Goal: Feedback & Contribution: Contribute content

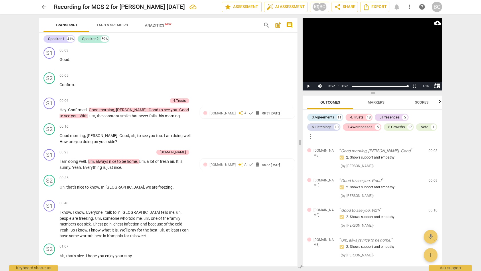
scroll to position [2618, 0]
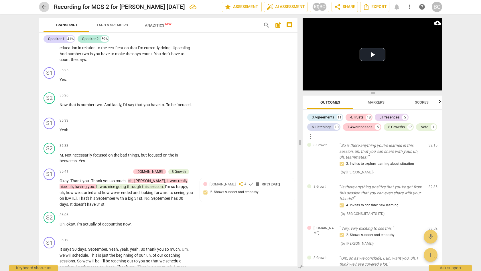
click at [45, 6] on span "arrow_back" at bounding box center [44, 6] width 7 height 7
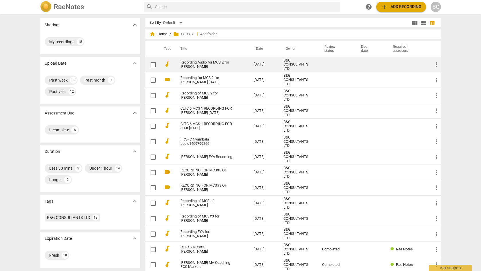
click at [189, 61] on link "Recording Audio for MCS 2 for [PERSON_NAME]" at bounding box center [206, 64] width 53 height 9
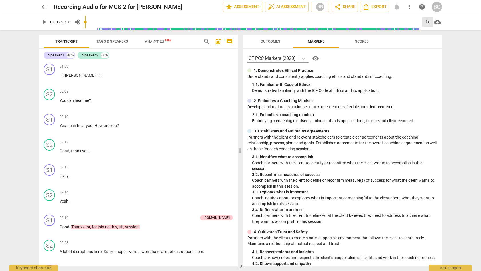
click at [429, 22] on div "1x" at bounding box center [427, 21] width 11 height 9
click at [430, 65] on li "2x" at bounding box center [431, 66] width 19 height 11
click at [45, 23] on span "play_arrow" at bounding box center [44, 22] width 7 height 7
drag, startPoint x: 88, startPoint y: 27, endPoint x: 101, endPoint y: 29, distance: 12.1
click at [101, 29] on input "range" at bounding box center [253, 22] width 336 height 18
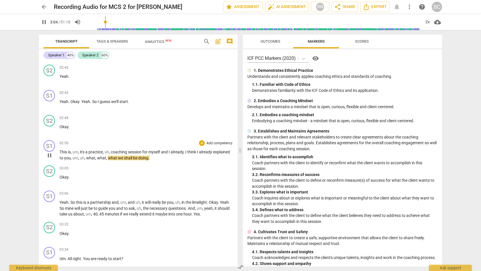
scroll to position [277, 0]
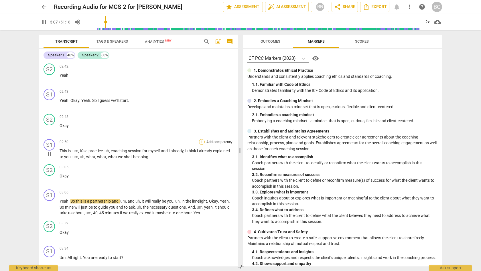
click at [200, 141] on div "+" at bounding box center [202, 142] width 6 height 6
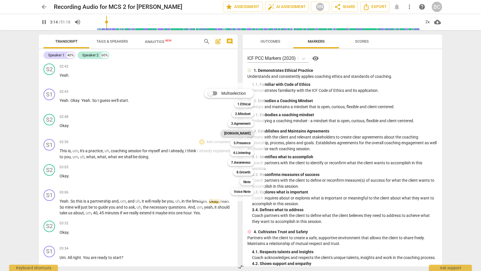
click at [245, 134] on b "[DOMAIN_NAME]" at bounding box center [237, 133] width 26 height 7
type input "195"
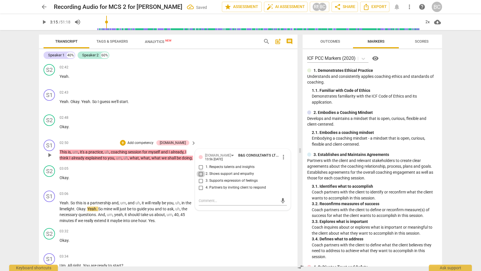
click at [199, 172] on input "2. Shows support and empathy" at bounding box center [200, 174] width 9 height 7
checkbox input "true"
click at [45, 21] on span "play_arrow" at bounding box center [44, 22] width 7 height 7
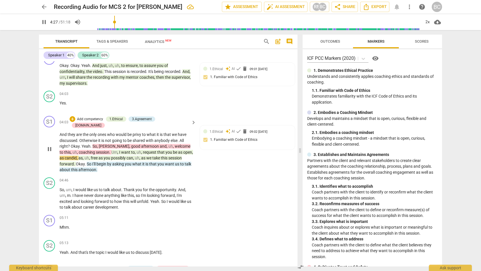
scroll to position [529, 0]
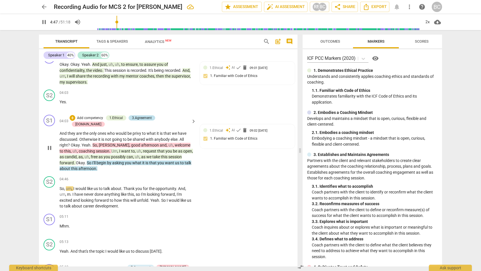
click at [151, 121] on div "3.Agreement" at bounding box center [142, 117] width 20 height 5
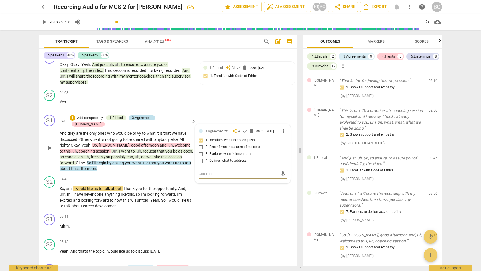
scroll to position [149, 0]
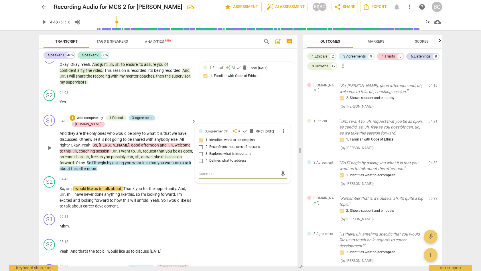
click at [151, 121] on div "3.Agreement" at bounding box center [142, 117] width 20 height 5
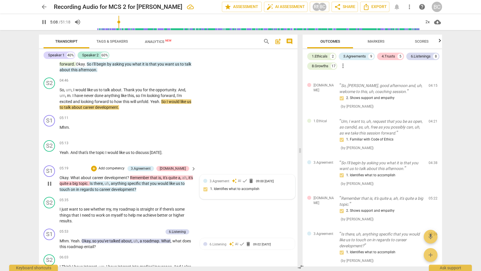
scroll to position [643, 0]
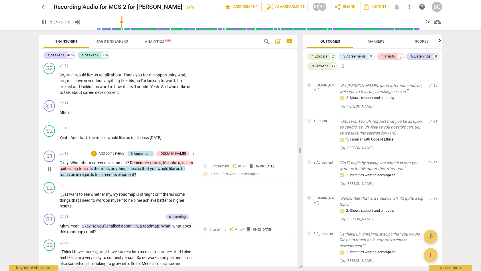
click at [151, 151] on div "3.Agreement" at bounding box center [141, 153] width 20 height 5
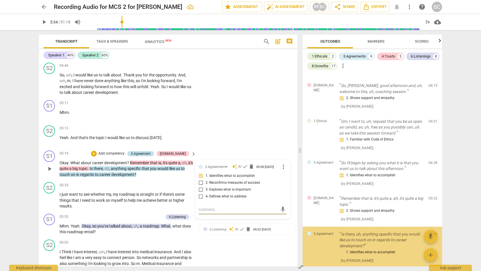
type input "335"
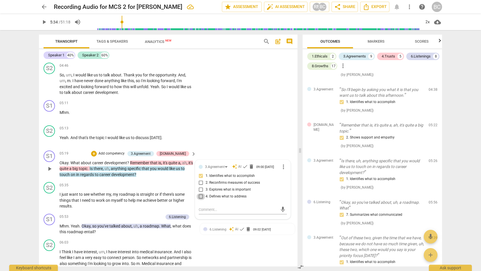
click at [200, 193] on input "4. Defines what to address" at bounding box center [200, 196] width 9 height 7
checkbox input "true"
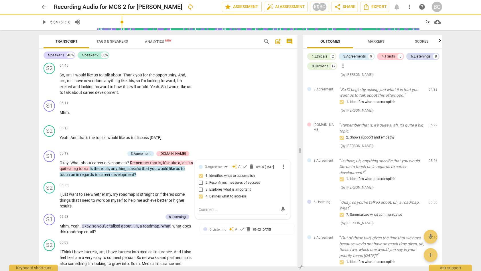
click at [46, 22] on span "play_arrow" at bounding box center [44, 22] width 7 height 7
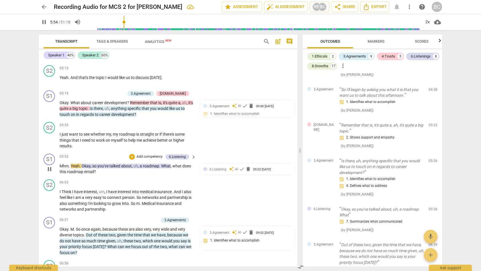
scroll to position [704, 0]
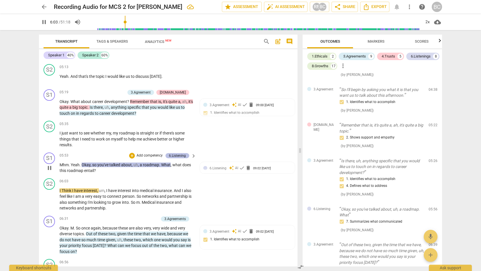
click at [181, 153] on div "6.Listening" at bounding box center [177, 155] width 17 height 5
type input "364"
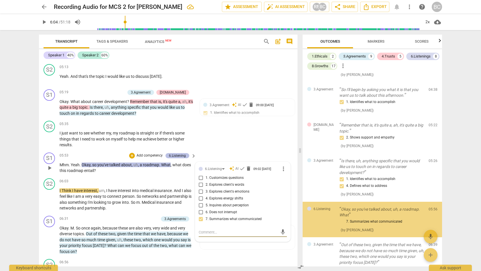
scroll to position [268, 0]
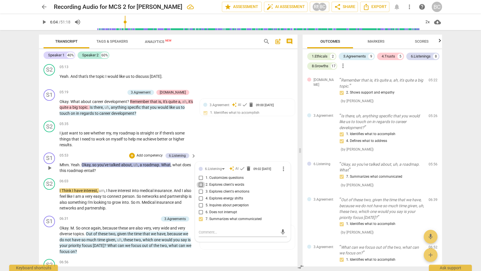
click at [200, 182] on input "2. Explores client's words" at bounding box center [200, 185] width 9 height 7
checkbox input "true"
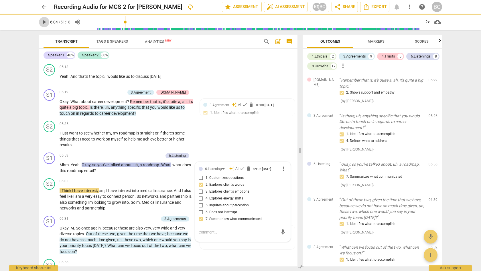
click at [45, 21] on span "play_arrow" at bounding box center [44, 22] width 7 height 7
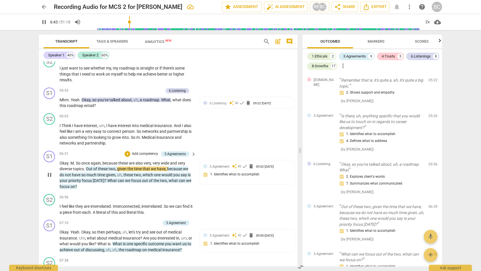
scroll to position [770, 0]
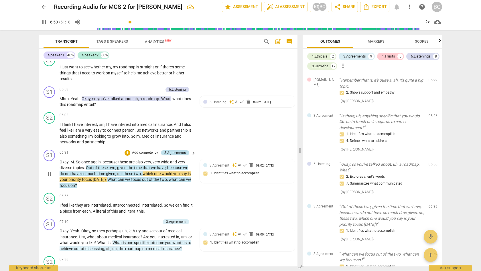
click at [164, 150] on div "3.Agreements" at bounding box center [174, 152] width 21 height 5
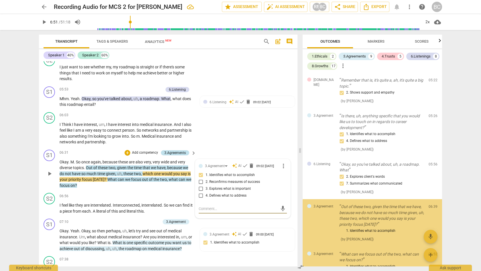
type input "411"
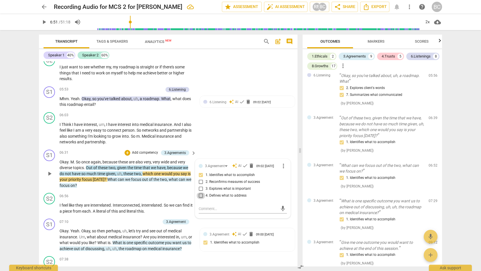
click at [199, 192] on input "4. Defines what to address" at bounding box center [200, 195] width 9 height 7
checkbox input "true"
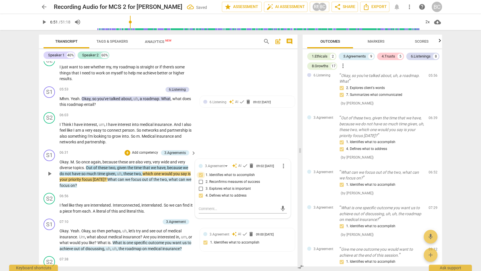
click at [201, 172] on input "1. Identifies what to accomplish" at bounding box center [200, 175] width 9 height 7
checkbox input "false"
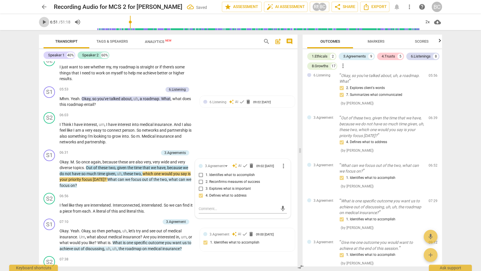
click at [43, 22] on span "play_arrow" at bounding box center [44, 22] width 7 height 7
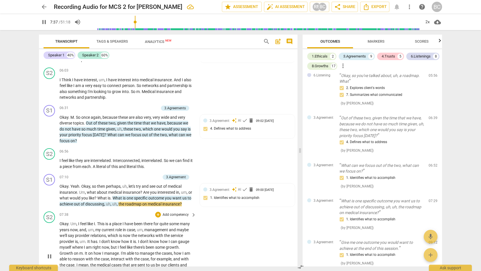
scroll to position [872, 0]
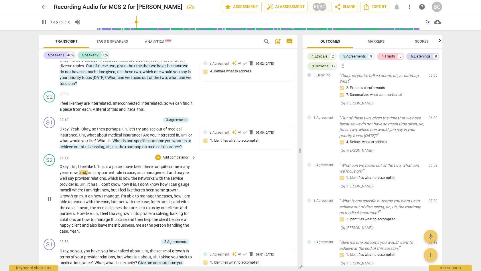
click at [86, 211] on span "How" at bounding box center [81, 213] width 9 height 5
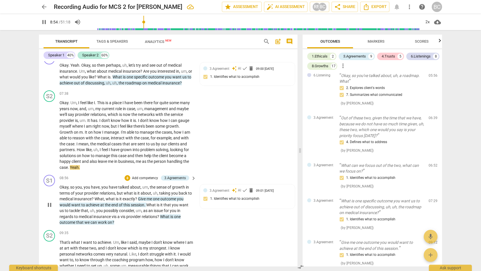
scroll to position [939, 0]
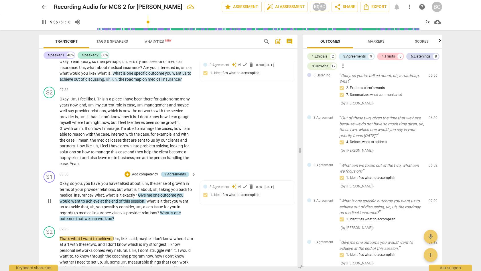
click at [167, 172] on div "3.Agreements" at bounding box center [174, 174] width 21 height 5
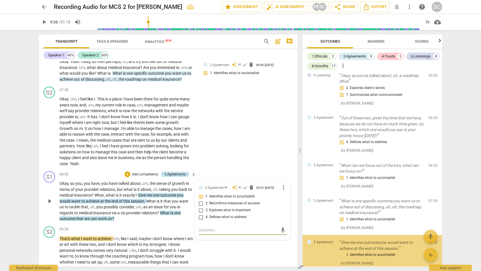
type input "577"
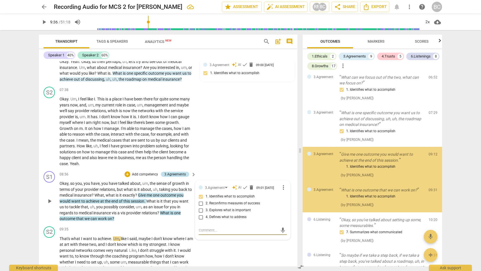
scroll to position [465, 0]
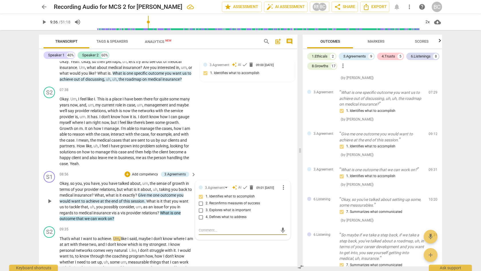
click at [200, 216] on input "4. Defines what to address" at bounding box center [200, 217] width 9 height 7
checkbox input "true"
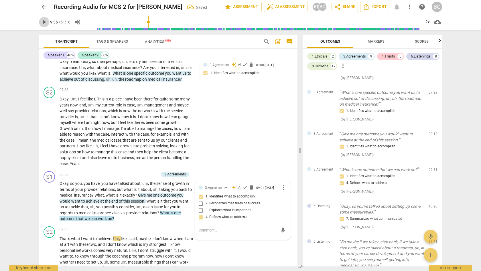
click at [43, 21] on span "play_arrow" at bounding box center [44, 22] width 7 height 7
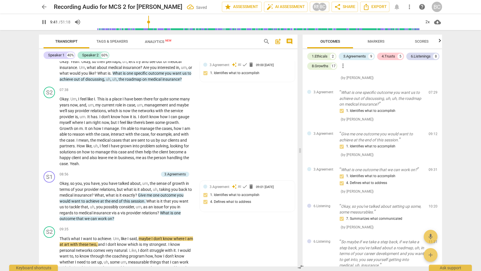
scroll to position [990, 0]
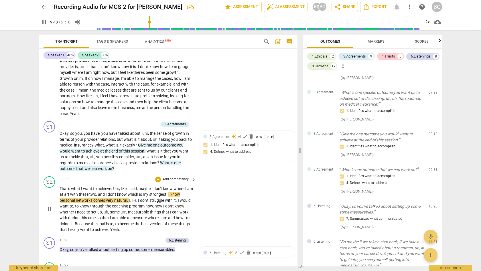
click at [82, 222] on span "Because" at bounding box center [83, 224] width 16 height 5
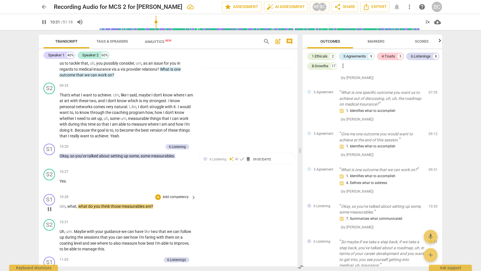
scroll to position [1100, 0]
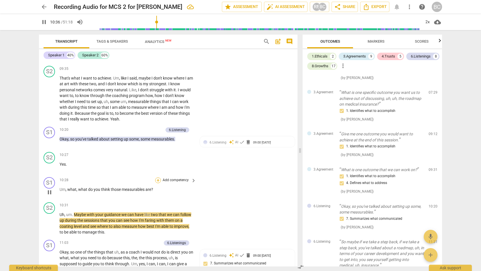
click at [158, 178] on div "+" at bounding box center [158, 181] width 6 height 6
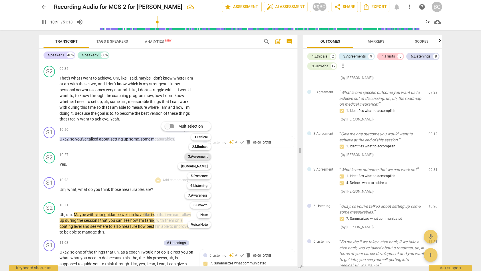
click at [200, 157] on b "3.Agreement" at bounding box center [197, 156] width 19 height 7
type input "642"
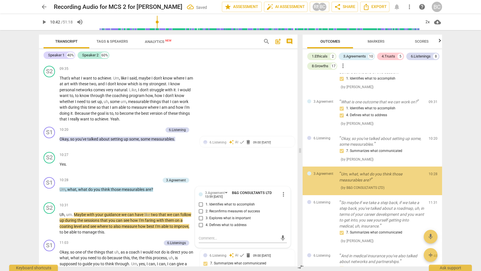
scroll to position [536, 0]
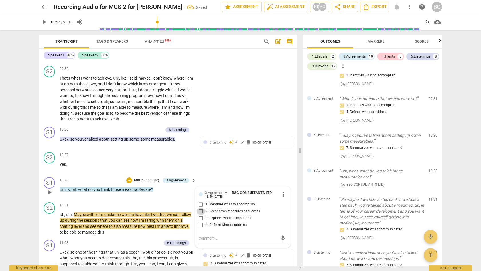
click at [200, 208] on input "2. Reconfirms measures of success" at bounding box center [200, 211] width 9 height 7
checkbox input "true"
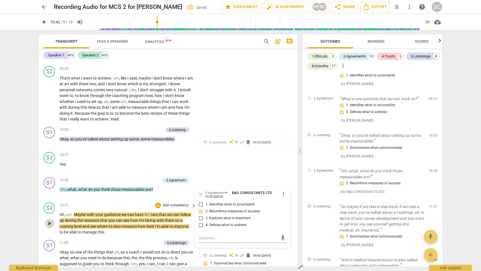
click at [49, 220] on span "play_arrow" at bounding box center [49, 223] width 7 height 7
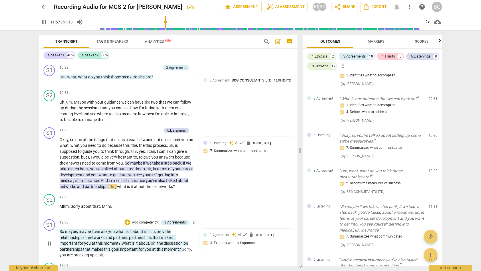
scroll to position [1214, 0]
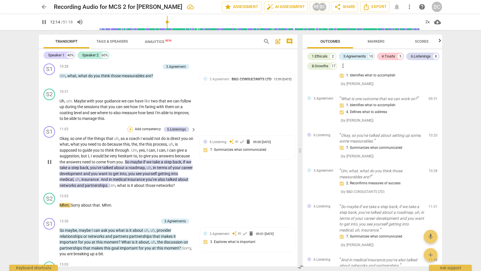
click at [131, 127] on div "+" at bounding box center [130, 130] width 6 height 6
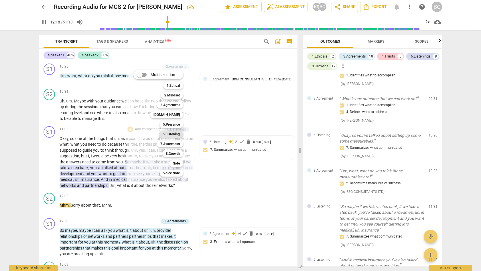
click at [173, 133] on b "6.Listening" at bounding box center [171, 134] width 17 height 7
type input "739"
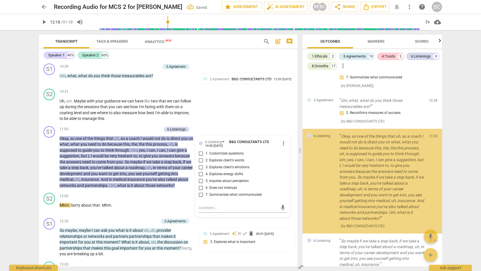
scroll to position [608, 0]
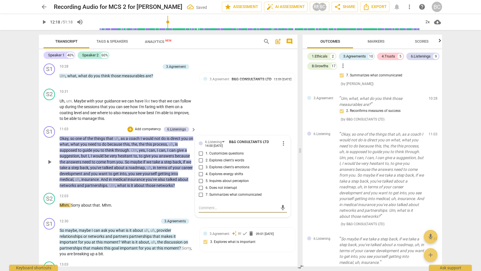
click at [200, 157] on input "2. Explores client's words" at bounding box center [200, 160] width 9 height 7
checkbox input "true"
click at [199, 205] on textarea at bounding box center [238, 207] width 79 height 5
type textarea "N"
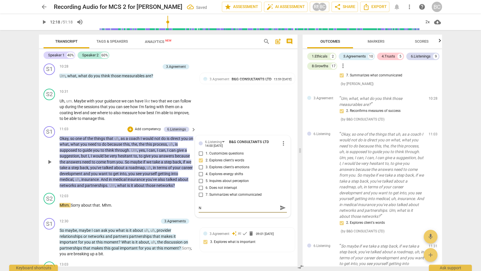
type textarea "NE"
type textarea "NET"
type textarea "NE"
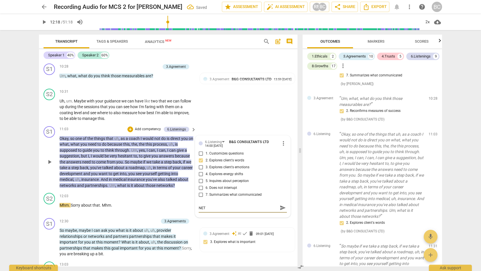
type textarea "NE"
type textarea "N"
click at [202, 205] on textarea "N" at bounding box center [238, 207] width 79 height 5
type textarea "NE"
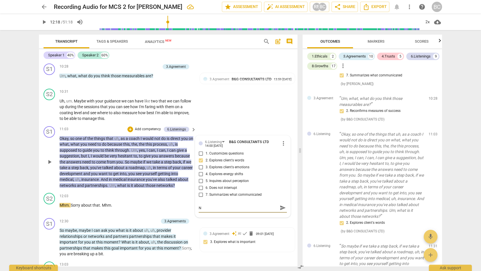
type textarea "NE"
type textarea "NET"
type textarea "NETW"
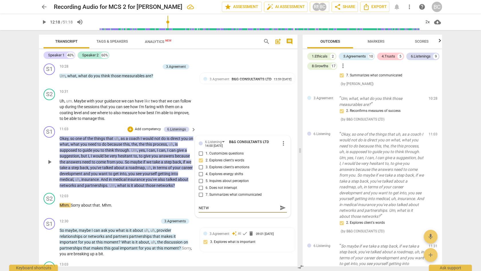
type textarea "NETWO"
type textarea "NETWOR"
type textarea "NETWO"
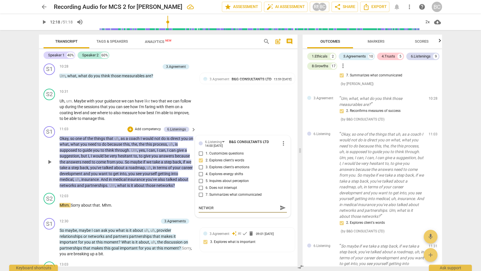
type textarea "NETWO"
type textarea "NETW"
type textarea "NET"
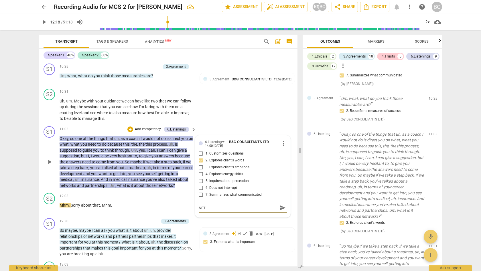
type textarea "NE"
type textarea "N"
type textarea "Ne"
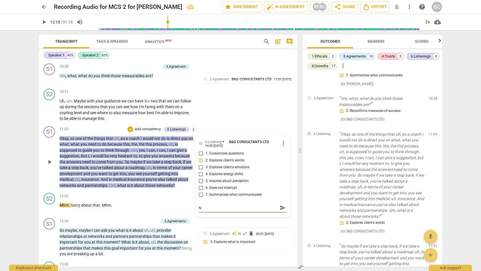
type textarea "Ne"
type textarea "Net"
type textarea "Netw"
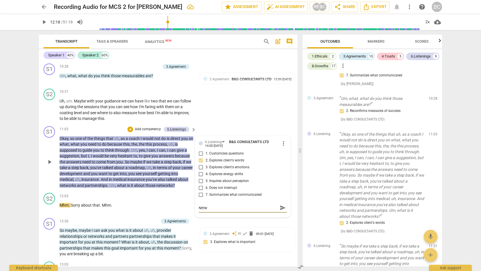
type textarea "Netwo"
type textarea "Networ"
type textarea "Network"
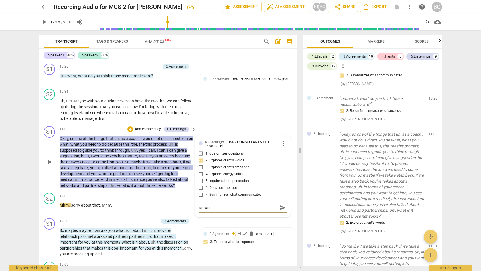
type textarea "Network"
type textarea "Networks"
click at [281, 205] on span "send" at bounding box center [283, 208] width 6 height 6
click at [50, 239] on span "play_arrow" at bounding box center [49, 242] width 7 height 7
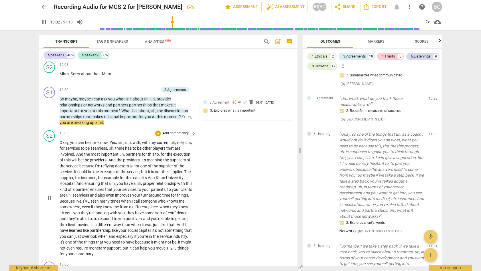
scroll to position [1400, 0]
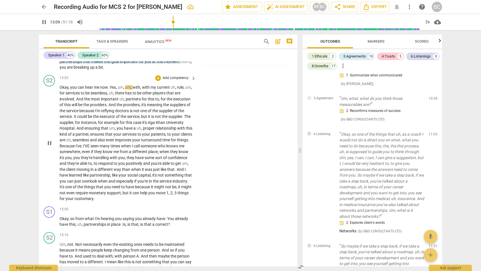
click at [177, 167] on span "And" at bounding box center [181, 169] width 8 height 5
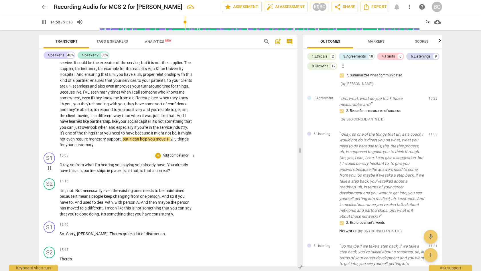
scroll to position [1455, 0]
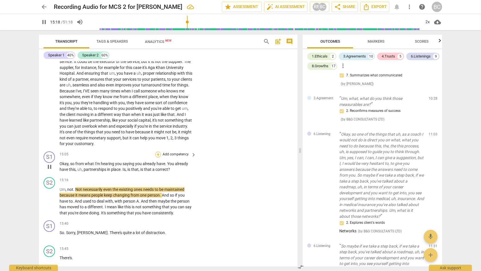
click at [159, 152] on div "+" at bounding box center [158, 155] width 6 height 6
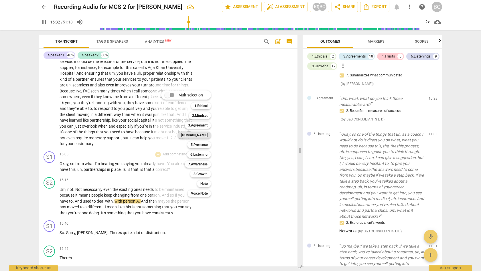
click at [202, 134] on b "[DOMAIN_NAME]" at bounding box center [194, 135] width 26 height 7
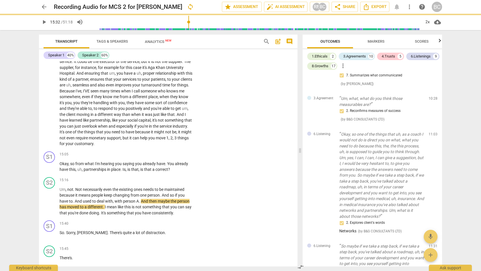
type input "933"
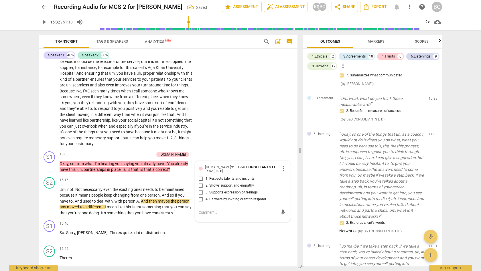
scroll to position [862, 0]
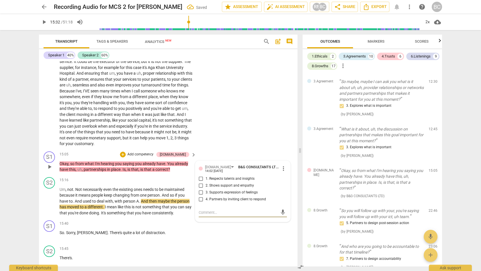
click at [200, 196] on input "4. Partners by inviting client to respond" at bounding box center [200, 199] width 9 height 7
checkbox input "true"
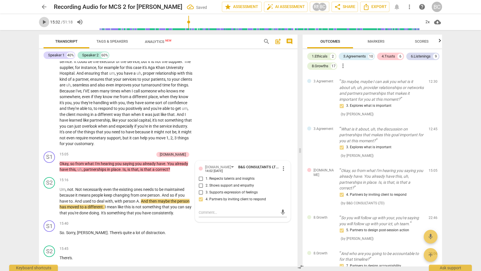
click at [43, 21] on span "play_arrow" at bounding box center [44, 22] width 7 height 7
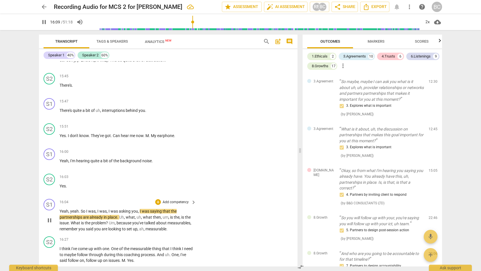
scroll to position [1641, 0]
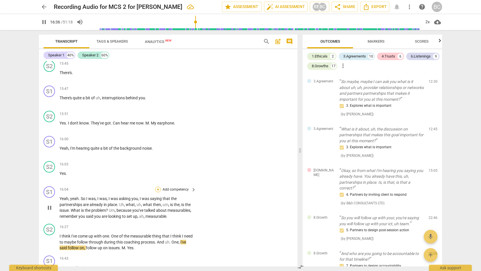
click at [156, 187] on div "+" at bounding box center [158, 190] width 6 height 6
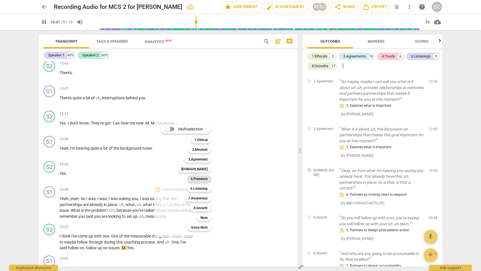
click at [197, 180] on b "5.Presence" at bounding box center [199, 179] width 17 height 7
type input "1002"
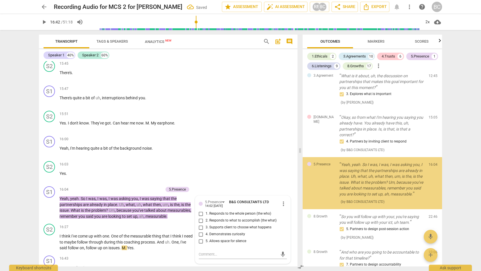
scroll to position [917, 0]
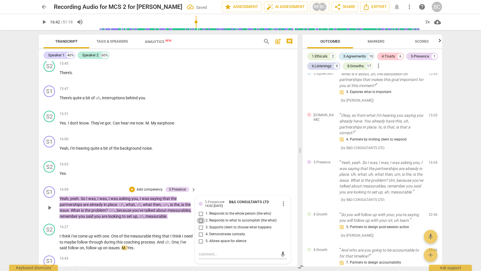
click at [199, 217] on input "2. Responds to what to accomplish (the what)" at bounding box center [200, 220] width 9 height 7
checkbox input "true"
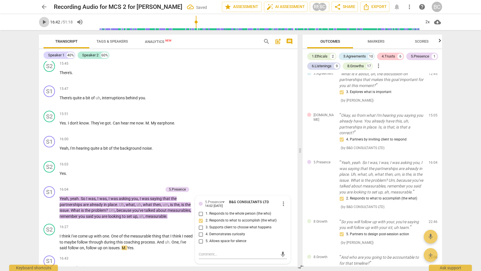
click at [44, 21] on span "play_arrow" at bounding box center [44, 22] width 7 height 7
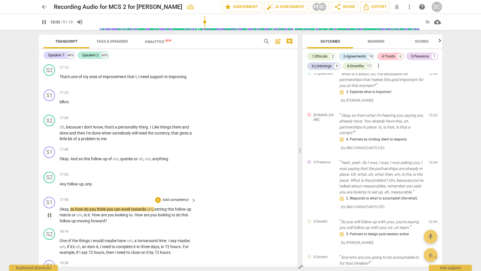
scroll to position [2028, 0]
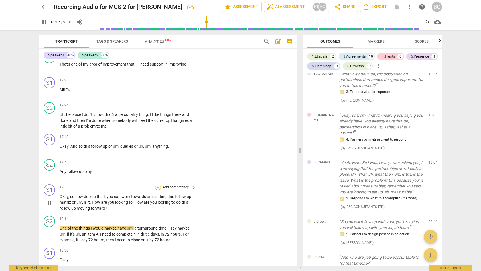
click at [157, 185] on div "+" at bounding box center [158, 188] width 6 height 6
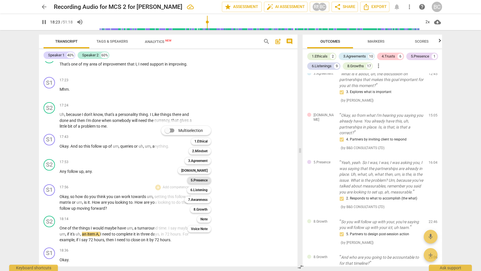
click at [196, 180] on b "5.Presence" at bounding box center [199, 180] width 17 height 7
type input "1104"
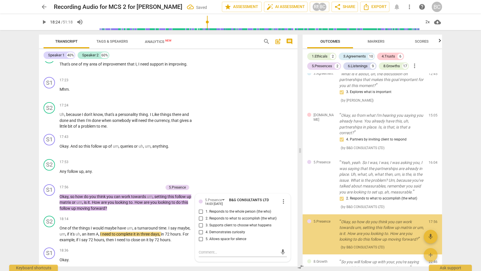
scroll to position [972, 0]
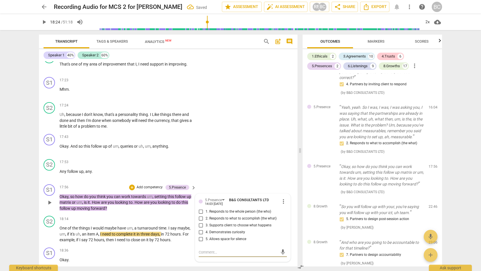
click at [200, 215] on input "2. Responds to what to accomplish (the what)" at bounding box center [200, 218] width 9 height 7
checkbox input "true"
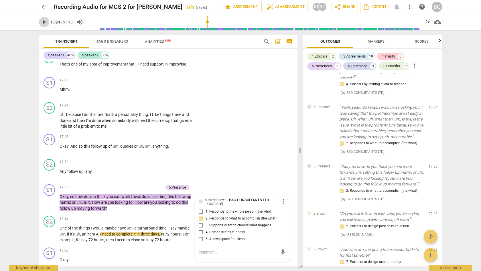
click at [46, 21] on span "play_arrow" at bounding box center [44, 22] width 7 height 7
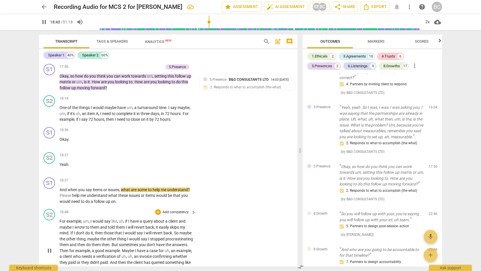
scroll to position [2149, 0]
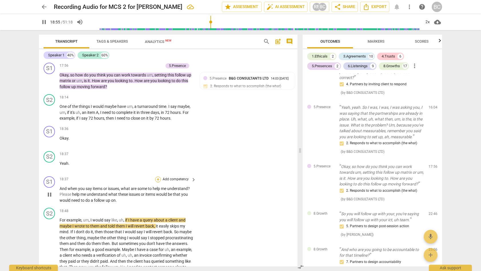
click at [158, 177] on div "+" at bounding box center [158, 180] width 6 height 6
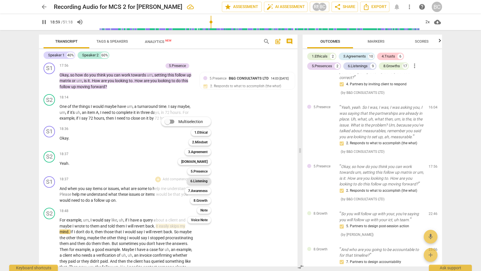
click at [194, 180] on b "6.Listening" at bounding box center [198, 181] width 17 height 7
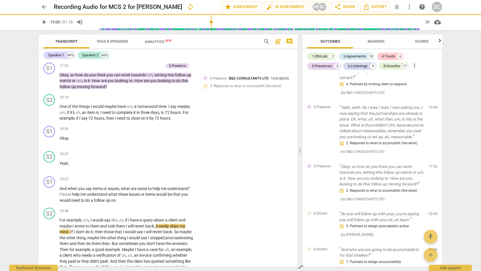
type input "1141"
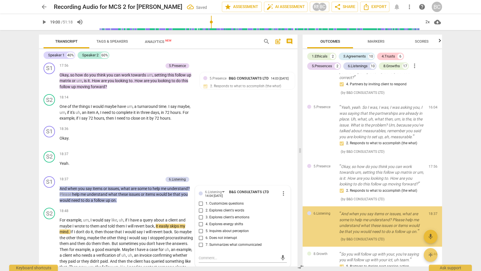
scroll to position [1019, 0]
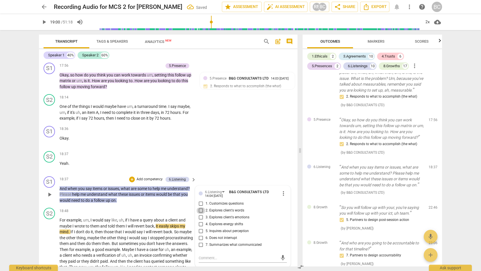
click at [200, 207] on input "2. Explores client's words" at bounding box center [200, 210] width 9 height 7
checkbox input "true"
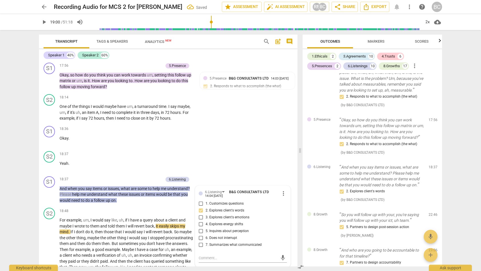
click at [45, 23] on span "play_arrow" at bounding box center [44, 22] width 7 height 7
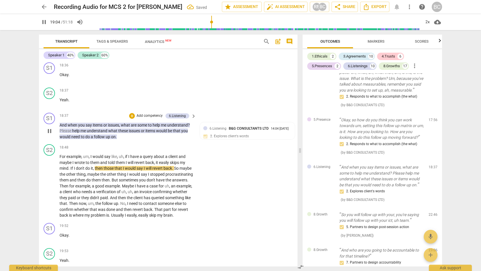
scroll to position [2214, 0]
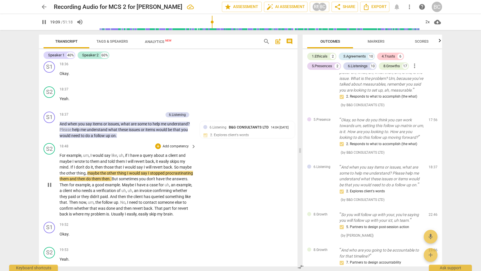
click at [118, 194] on span "And" at bounding box center [114, 196] width 8 height 5
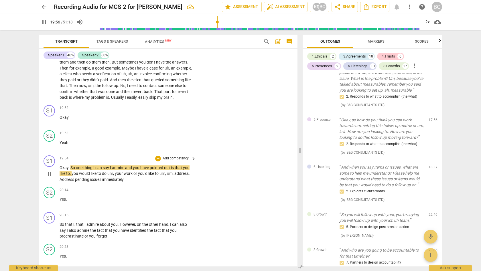
scroll to position [2338, 0]
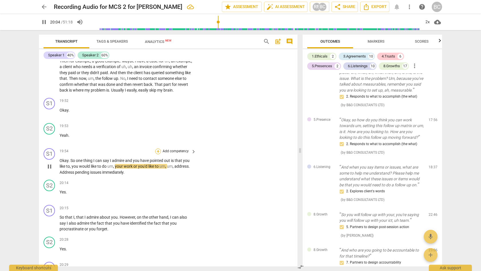
click at [158, 149] on div "+" at bounding box center [158, 152] width 6 height 6
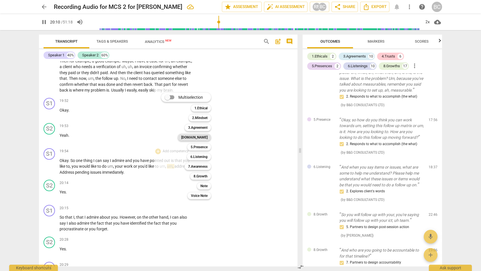
click at [201, 137] on b "[DOMAIN_NAME]" at bounding box center [194, 137] width 26 height 7
type input "1211"
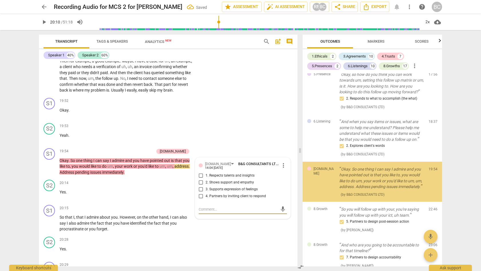
scroll to position [1069, 0]
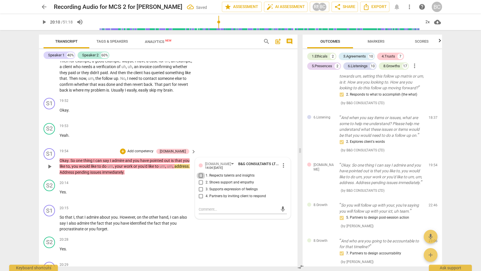
click at [200, 172] on input "1. Respects talents and insights" at bounding box center [200, 175] width 9 height 7
checkbox input "true"
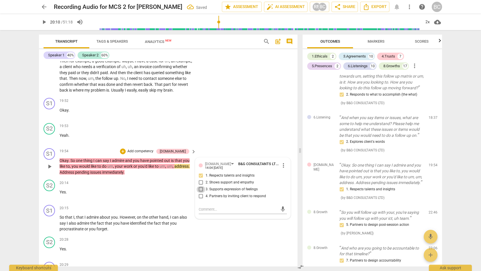
click at [200, 186] on input "3. Supports expression of feelings" at bounding box center [200, 189] width 9 height 7
checkbox input "true"
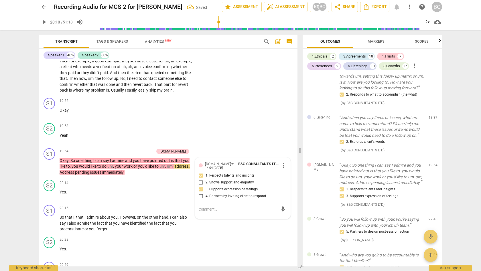
click at [46, 21] on span "play_arrow" at bounding box center [44, 22] width 7 height 7
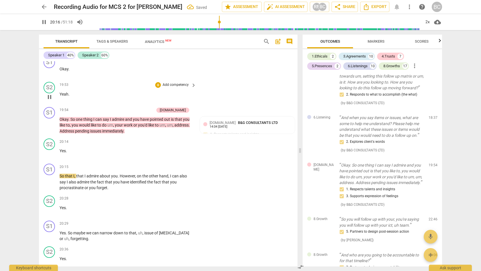
scroll to position [2404, 0]
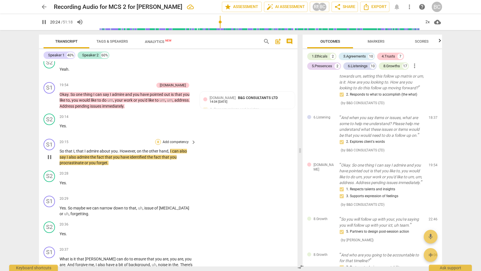
click at [157, 139] on div "+" at bounding box center [158, 142] width 6 height 6
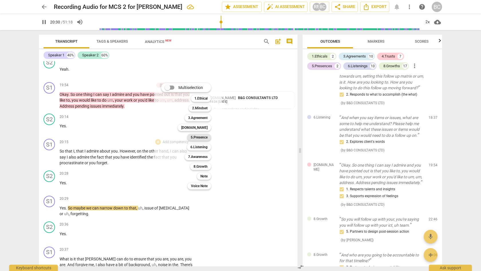
click at [200, 136] on b "5.Presence" at bounding box center [199, 137] width 17 height 7
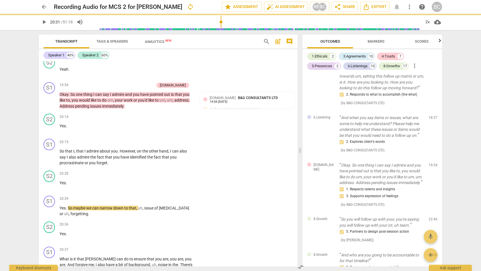
type input "1232"
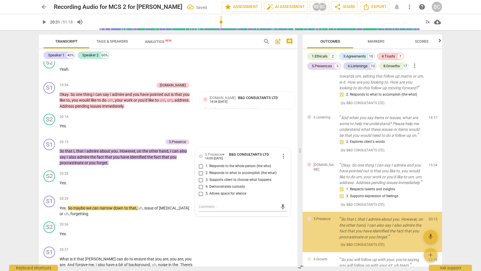
scroll to position [1125, 0]
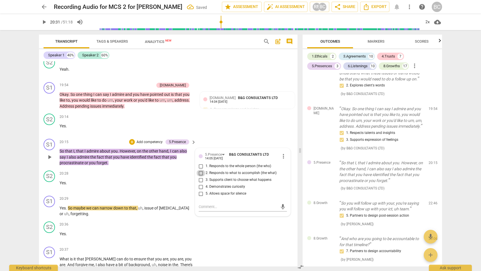
click at [200, 170] on input "2. Responds to what to accomplish (the what)" at bounding box center [200, 173] width 9 height 7
checkbox input "true"
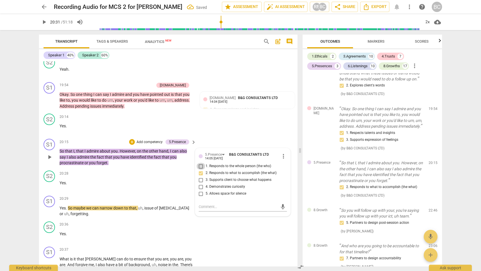
click at [199, 163] on input "1. Responds to the whole person (the who)" at bounding box center [200, 166] width 9 height 7
checkbox input "true"
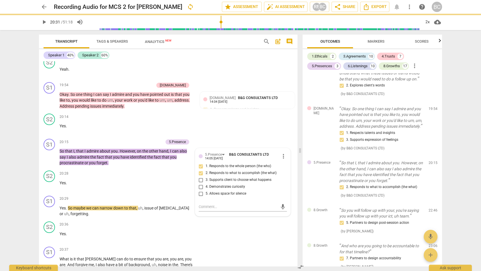
click at [44, 22] on span "play_arrow" at bounding box center [44, 22] width 7 height 7
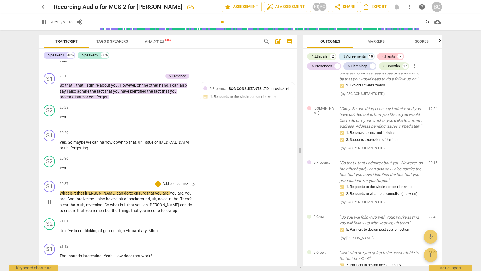
scroll to position [2485, 0]
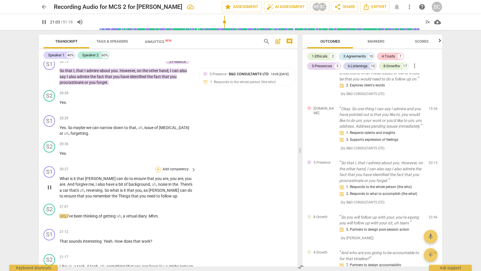
click at [157, 167] on div "+" at bounding box center [158, 170] width 6 height 6
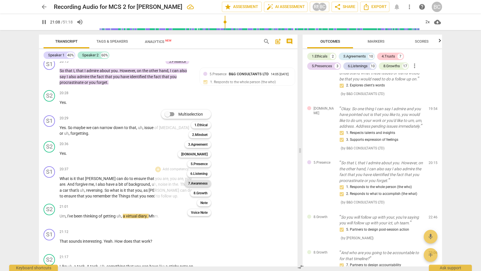
click at [203, 183] on b "7.Awareness" at bounding box center [197, 183] width 19 height 7
type input "1269"
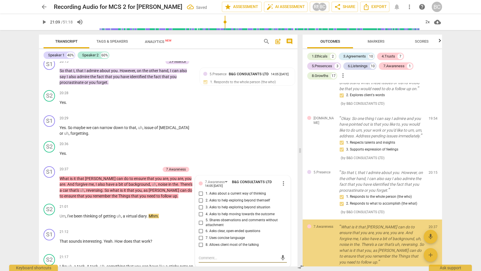
scroll to position [1192, 0]
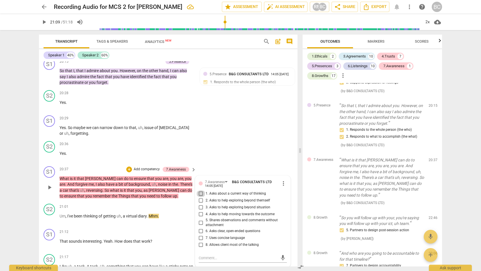
click at [200, 190] on input "1. Asks about a current way of thinking" at bounding box center [200, 193] width 9 height 7
checkbox input "true"
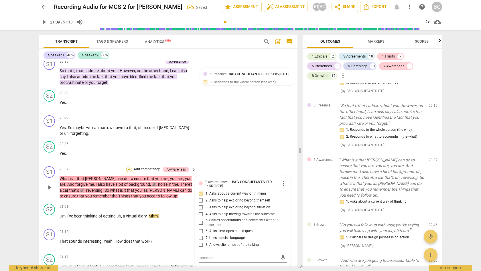
click at [129, 167] on div "+" at bounding box center [129, 170] width 6 height 6
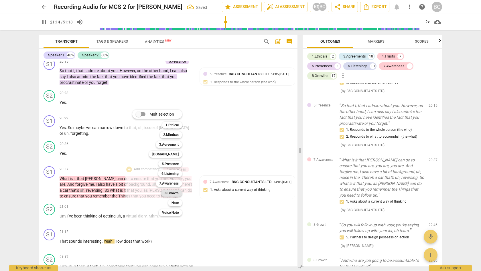
click at [167, 192] on b "8.Growth" at bounding box center [172, 193] width 14 height 7
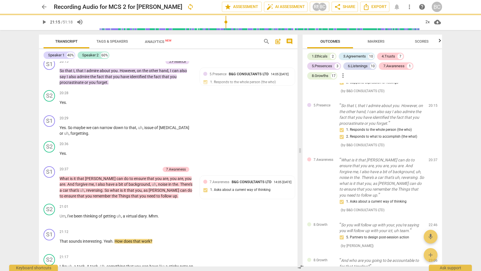
type input "1275"
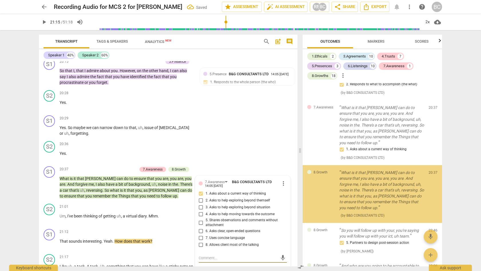
scroll to position [1256, 0]
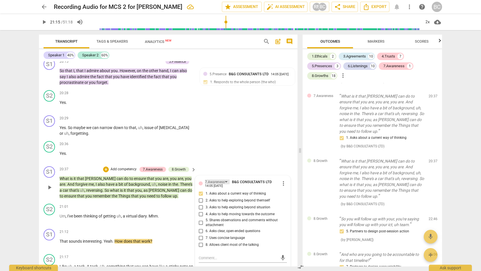
click at [225, 180] on div "7.Awareness" at bounding box center [217, 182] width 25 height 5
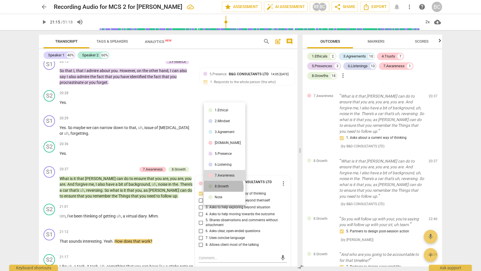
click at [223, 187] on div "8.Growth" at bounding box center [222, 186] width 14 height 3
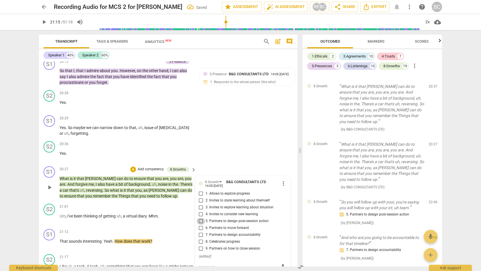
click at [200, 218] on input "5. Partners to design post-session action" at bounding box center [200, 221] width 9 height 7
checkbox input "true"
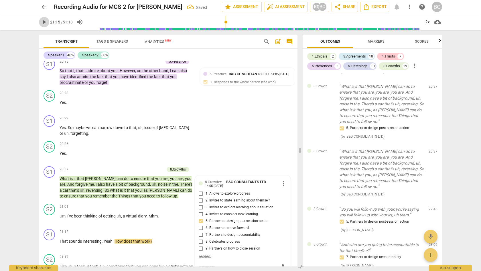
click at [44, 22] on span "play_arrow" at bounding box center [44, 22] width 7 height 7
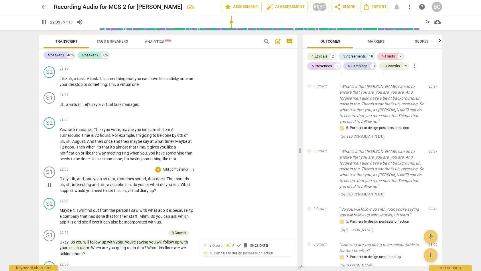
scroll to position [2683, 0]
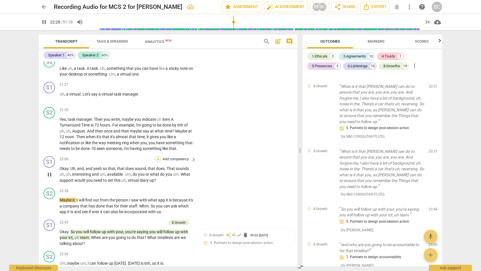
click at [158, 157] on div "+" at bounding box center [158, 160] width 6 height 6
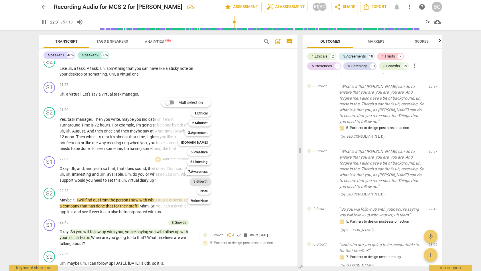
click at [196, 180] on b "8.Growth" at bounding box center [201, 181] width 14 height 7
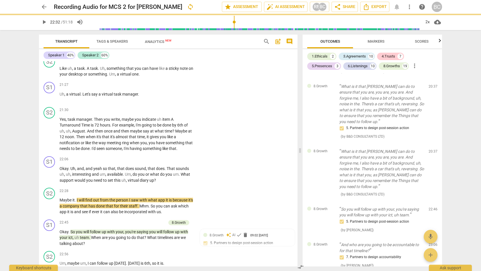
type input "1353"
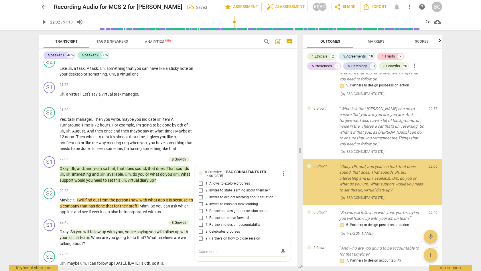
scroll to position [1302, 0]
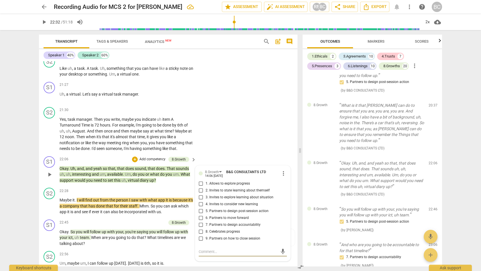
click at [198, 215] on input "6. Partners to move forward" at bounding box center [200, 218] width 9 height 7
checkbox input "true"
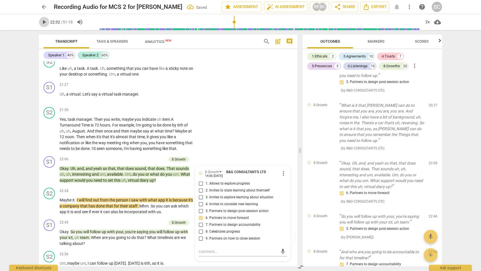
click at [43, 21] on span "play_arrow" at bounding box center [44, 22] width 7 height 7
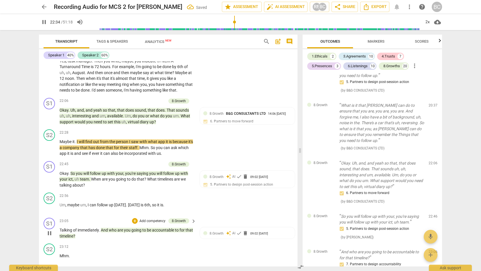
scroll to position [2802, 0]
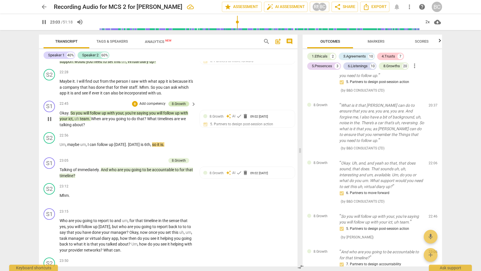
click at [180, 101] on div "8.Growth" at bounding box center [179, 103] width 14 height 5
type input "1384"
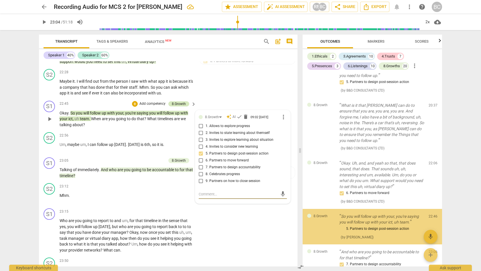
scroll to position [1349, 0]
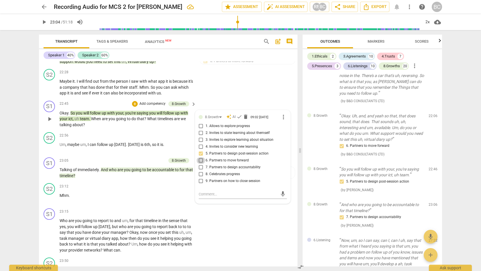
click at [200, 157] on input "6. Partners to move forward" at bounding box center [200, 160] width 9 height 7
checkbox input "true"
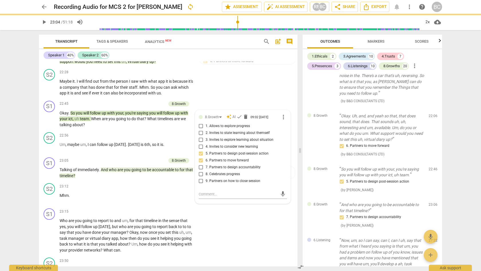
click at [44, 24] on span "play_arrow" at bounding box center [44, 22] width 7 height 7
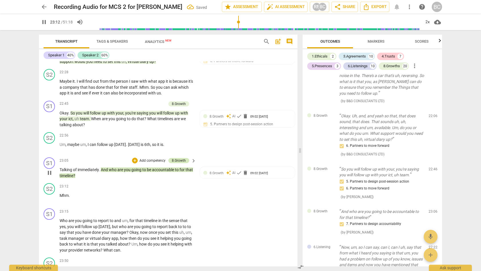
click at [180, 158] on div "8.Growth" at bounding box center [179, 160] width 14 height 5
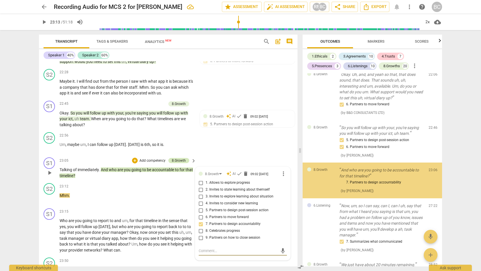
scroll to position [1391, 0]
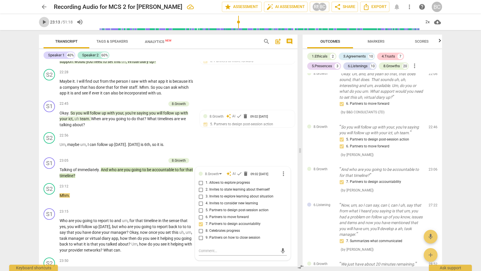
click at [44, 21] on span "play_arrow" at bounding box center [44, 22] width 7 height 7
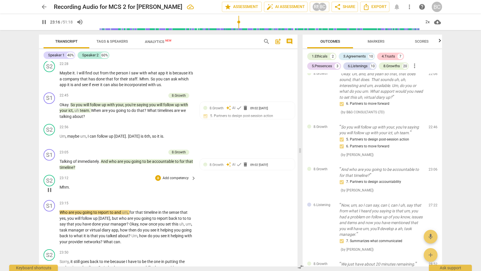
scroll to position [2836, 0]
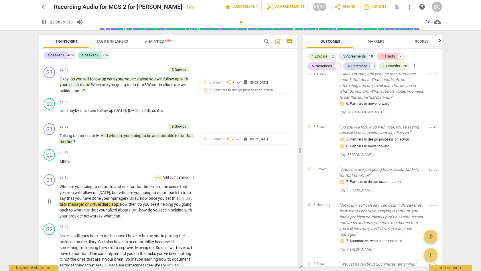
click at [158, 175] on div "+" at bounding box center [158, 178] width 6 height 6
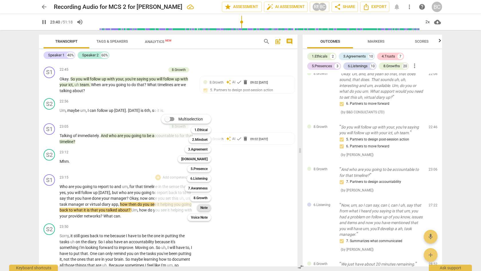
click at [203, 206] on b "Note" at bounding box center [203, 207] width 7 height 7
type input "1421"
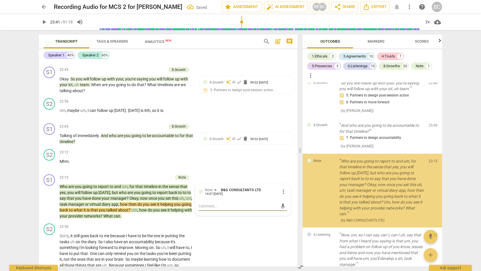
scroll to position [1450, 0]
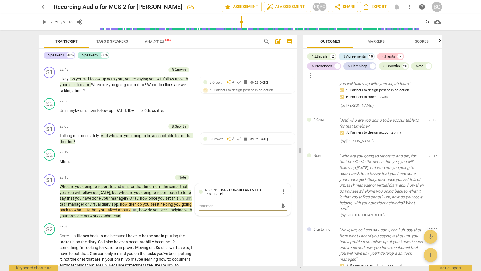
type textarea "C"
type textarea "Cl"
type textarea "Clo"
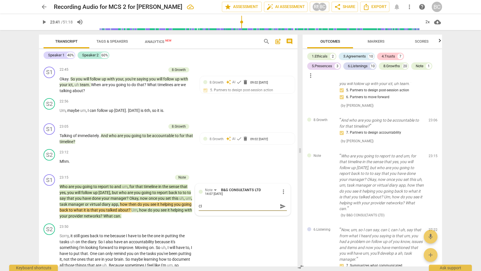
type textarea "Clo"
type textarea "Clos"
type textarea "Close"
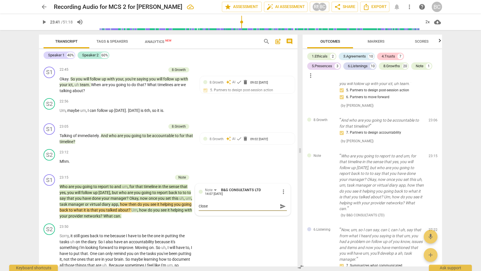
type textarea "Closed"
type textarea "Closed a"
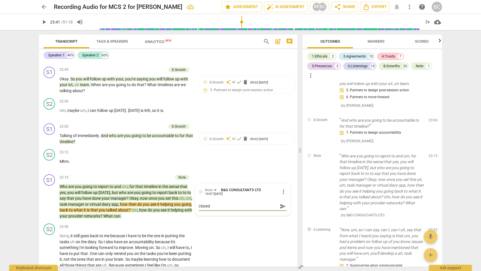
type textarea "Closed a"
type textarea "Closed ac"
type textarea "Closed acc"
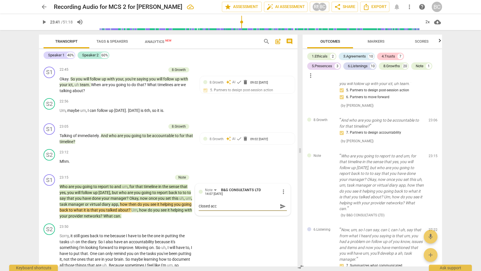
type textarea "Closed acco"
type textarea "Closed accou"
type textarea "Closed accoun"
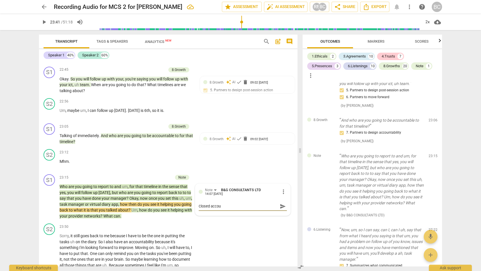
type textarea "Closed accoun"
type textarea "Closed account"
type textarea "Closed accounta"
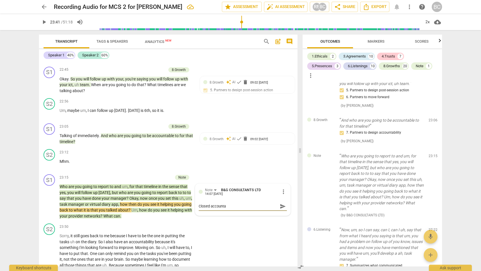
type textarea "Closed accountab"
type textarea "Closed accountabi"
type textarea "Closed accountabil"
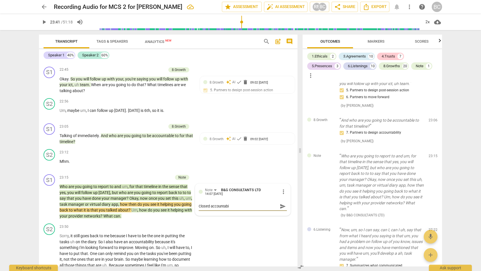
type textarea "Closed accountabil"
type textarea "Closed accountabili"
type textarea "Closed accountabilit"
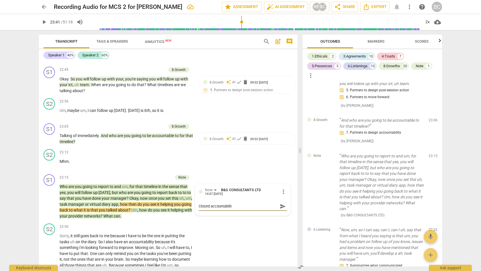
type textarea "Closed accountability"
type textarea "Closed accountability q"
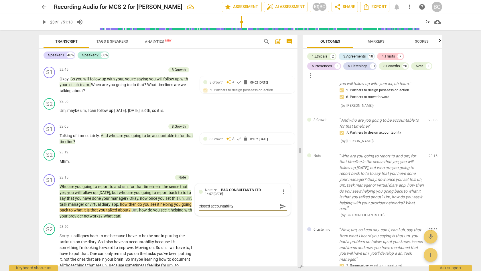
type textarea "Closed accountability q"
type textarea "Closed accountability qu"
type textarea "Closed accountability que"
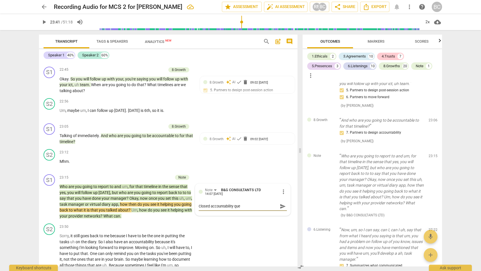
type textarea "Closed accountability ques"
type textarea "Closed accountability quest"
type textarea "Closed accountability questi"
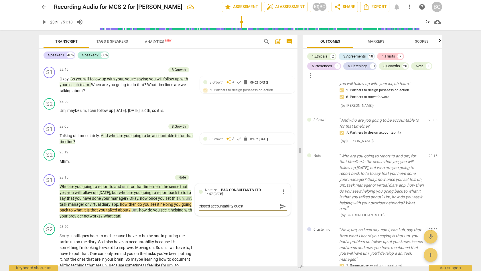
type textarea "Closed accountability questi"
type textarea "Closed accountability questio"
type textarea "Closed accountability question"
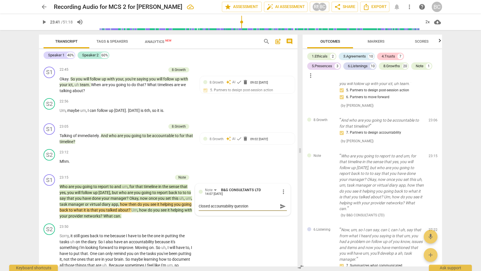
type textarea "Closed accountability question."
click at [280, 203] on span "send" at bounding box center [283, 206] width 6 height 6
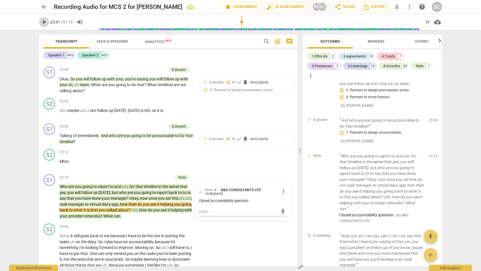
click at [43, 22] on span "play_arrow" at bounding box center [44, 22] width 7 height 7
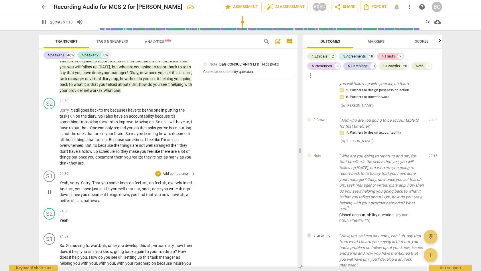
scroll to position [2921, 0]
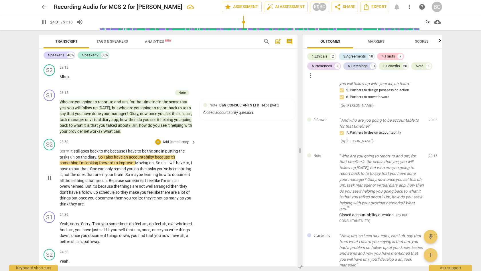
click at [92, 184] on span "But" at bounding box center [88, 186] width 7 height 5
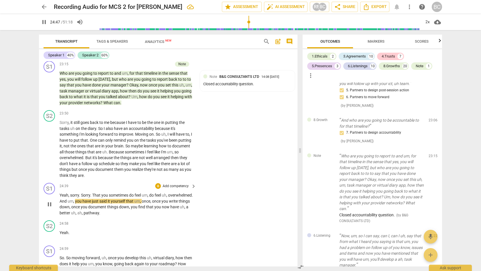
scroll to position [2950, 0]
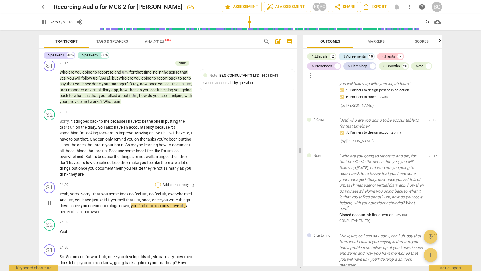
click at [158, 182] on div "+" at bounding box center [158, 185] width 6 height 6
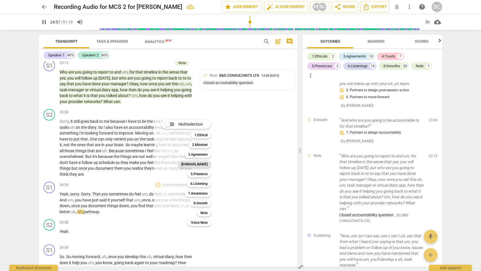
click at [206, 165] on b "[DOMAIN_NAME]" at bounding box center [194, 164] width 26 height 7
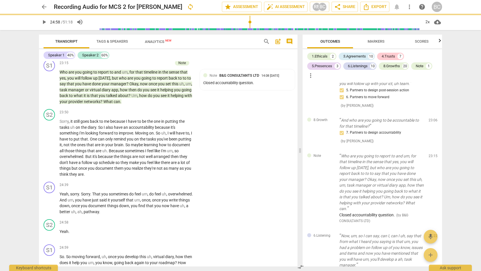
type input "1498"
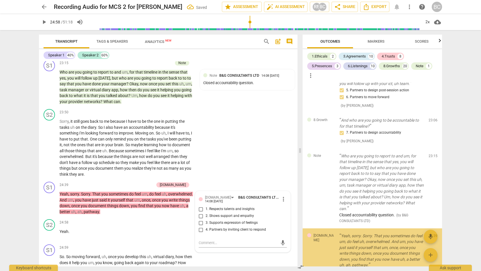
scroll to position [1517, 0]
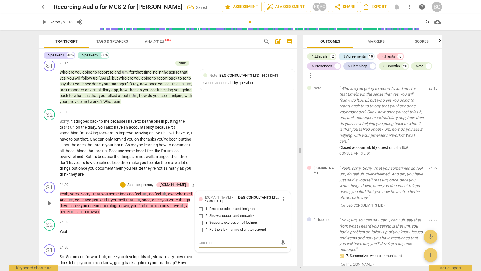
click at [200, 213] on input "2. Shows support and empathy" at bounding box center [200, 216] width 9 height 7
checkbox input "true"
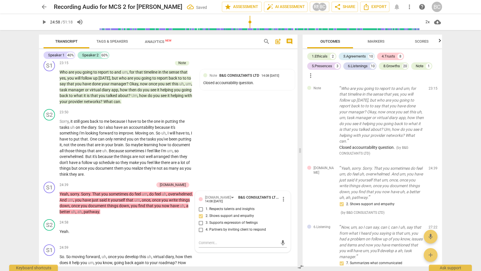
click at [44, 22] on span "play_arrow" at bounding box center [44, 22] width 7 height 7
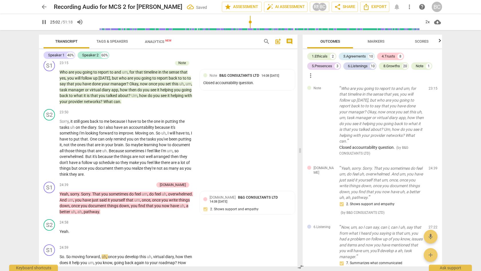
click at [44, 22] on span "pause" at bounding box center [44, 22] width 7 height 7
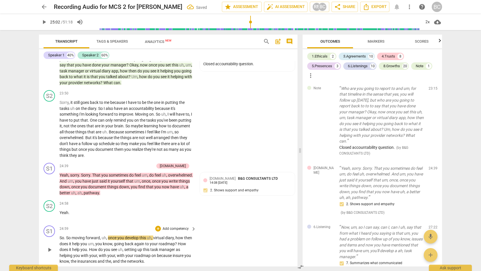
scroll to position [2990, 0]
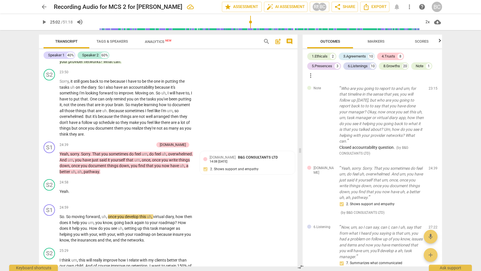
click at [45, 21] on span "play_arrow" at bounding box center [44, 22] width 7 height 7
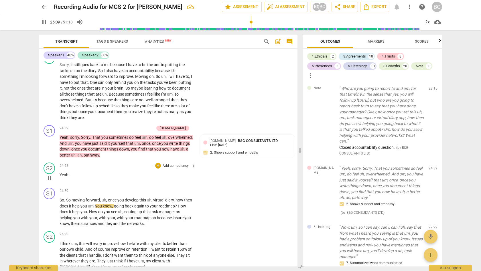
scroll to position [3008, 0]
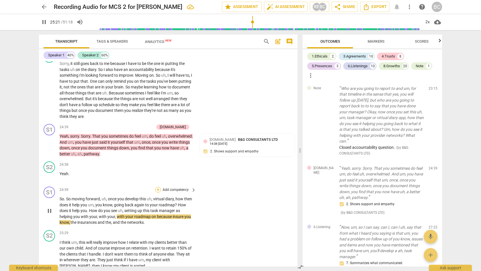
click at [157, 187] on div "+" at bounding box center [158, 190] width 6 height 6
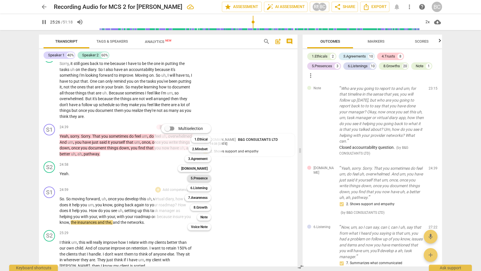
click at [202, 178] on b "5.Presence" at bounding box center [199, 178] width 17 height 7
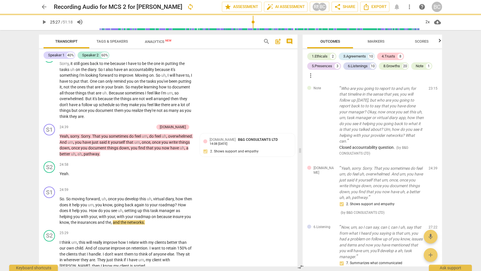
type input "1527"
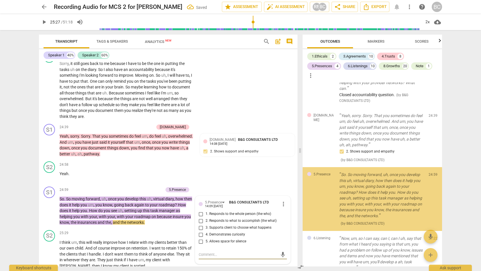
scroll to position [1581, 0]
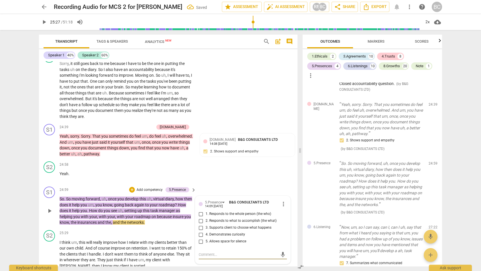
click at [200, 218] on input "2. Responds to what to accomplish (the what)" at bounding box center [200, 221] width 9 height 7
checkbox input "true"
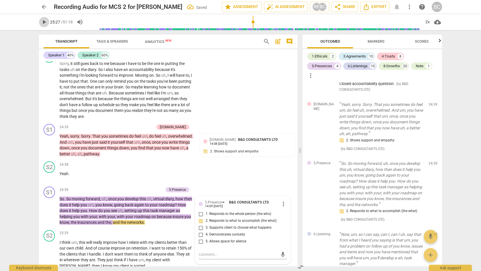
click at [45, 22] on span "play_arrow" at bounding box center [44, 22] width 7 height 7
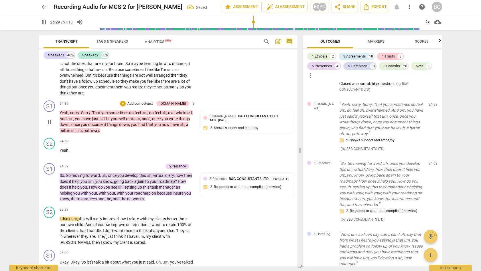
scroll to position [3059, 0]
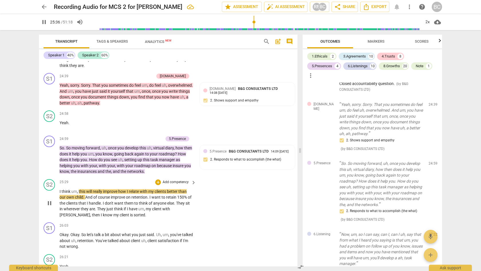
click at [107, 207] on span "just" at bounding box center [110, 209] width 7 height 5
click at [103, 207] on span "They" at bounding box center [101, 209] width 9 height 5
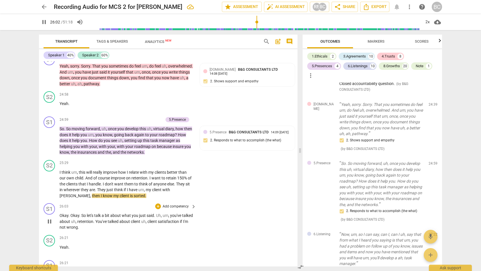
scroll to position [3083, 0]
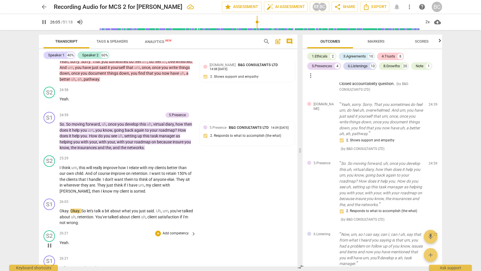
click at [127, 230] on div "26:21 + Add competency keyboard_arrow_right Yeah ." at bounding box center [128, 240] width 137 height 21
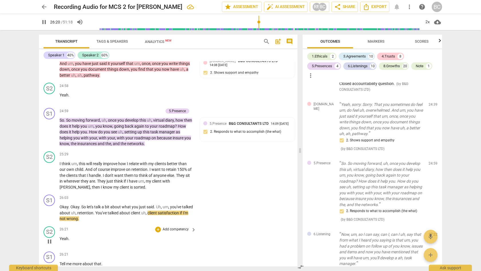
scroll to position [3088, 0]
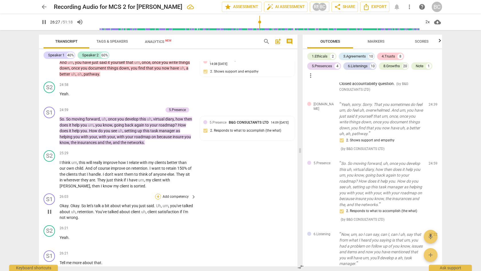
click at [157, 194] on div "+" at bounding box center [158, 197] width 6 height 6
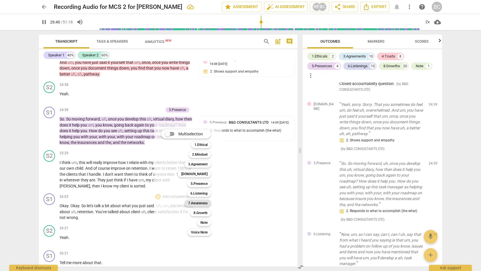
scroll to position [3309, 0]
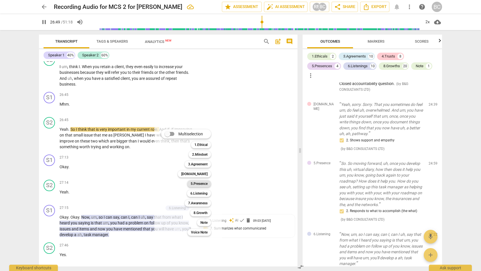
click at [201, 182] on b "5.Presence" at bounding box center [199, 183] width 17 height 7
type input "1610"
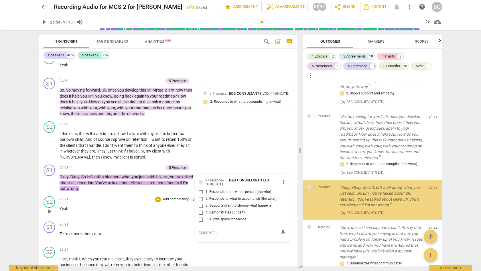
scroll to position [1639, 0]
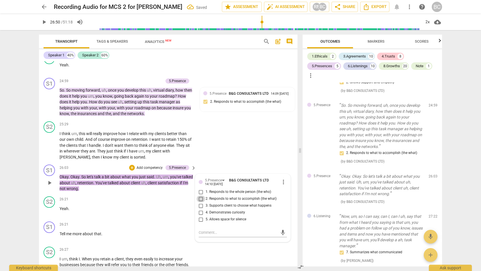
click at [200, 196] on input "2. Responds to what to accomplish (the what)" at bounding box center [200, 199] width 9 height 7
checkbox input "true"
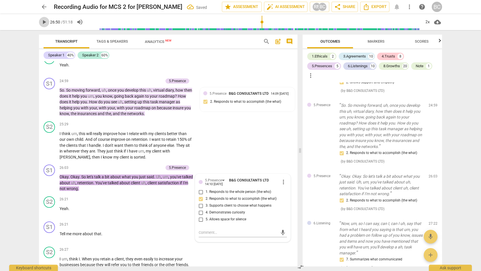
click at [44, 22] on span "play_arrow" at bounding box center [44, 22] width 7 height 7
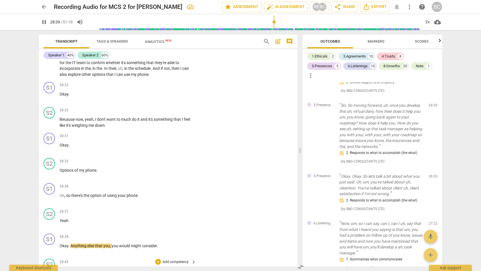
scroll to position [3660, 0]
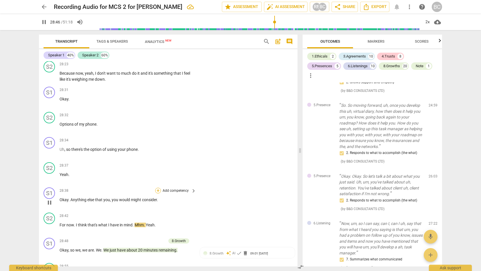
click at [157, 188] on div "+" at bounding box center [158, 191] width 6 height 6
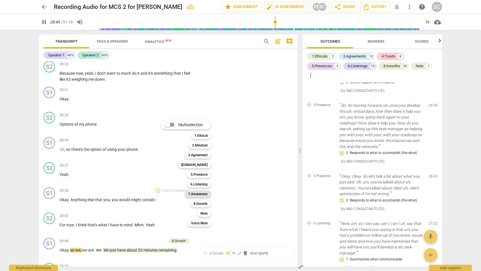
click at [201, 195] on b "7.Awareness" at bounding box center [197, 194] width 19 height 7
type input "1731"
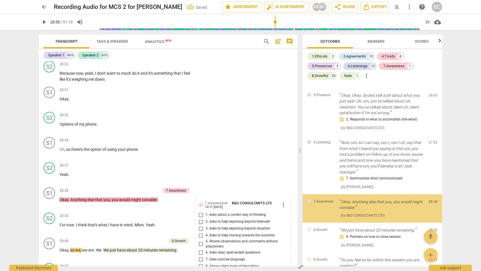
scroll to position [1739, 0]
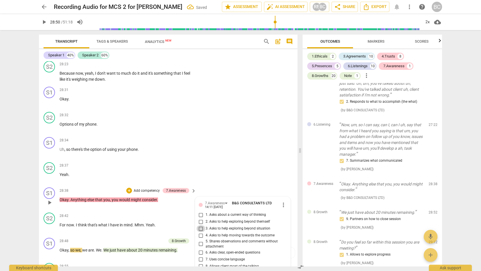
click at [201, 225] on input "3. Asks to help exploring beyond situation" at bounding box center [200, 228] width 9 height 7
checkbox input "true"
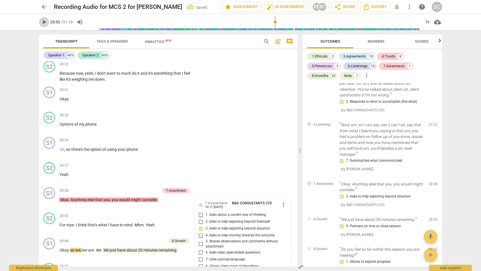
click at [42, 21] on span "play_arrow" at bounding box center [44, 22] width 7 height 7
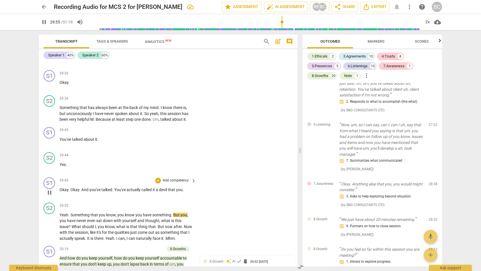
scroll to position [3942, 0]
click at [158, 177] on div "+" at bounding box center [158, 180] width 6 height 6
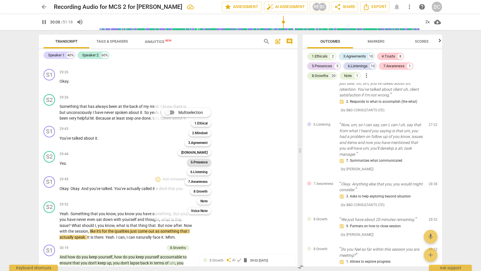
click at [192, 162] on b "5.Presence" at bounding box center [199, 162] width 17 height 7
type input "1810"
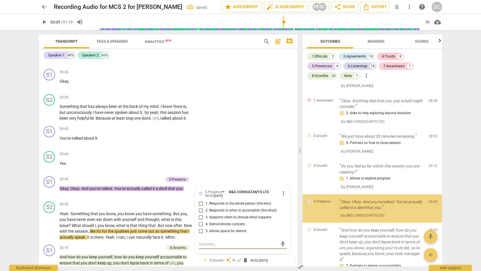
scroll to position [1839, 0]
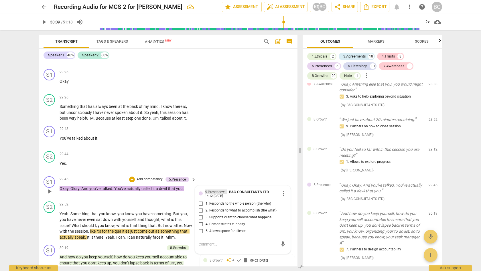
click at [209, 190] on div "5.Presence" at bounding box center [213, 192] width 17 height 5
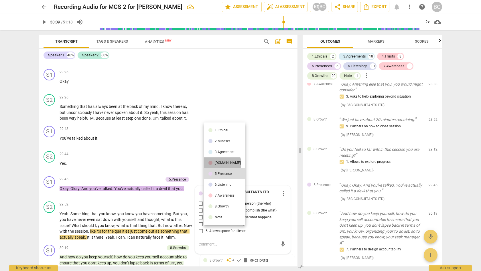
click at [222, 163] on div "[DOMAIN_NAME]" at bounding box center [228, 162] width 26 height 3
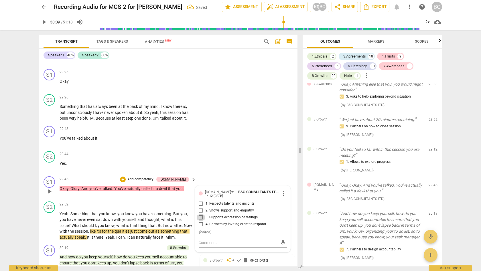
click at [200, 214] on input "3. Supports expression of feelings" at bounding box center [200, 217] width 9 height 7
checkbox input "true"
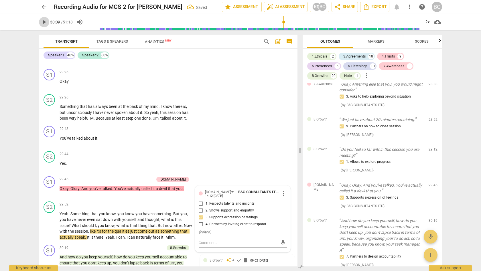
click at [45, 22] on span "play_arrow" at bounding box center [44, 22] width 7 height 7
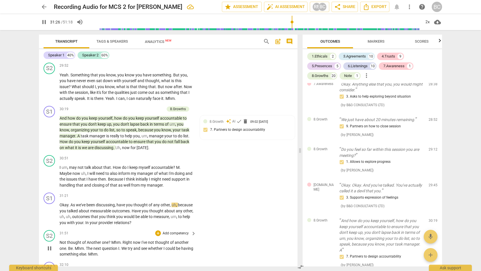
scroll to position [4096, 0]
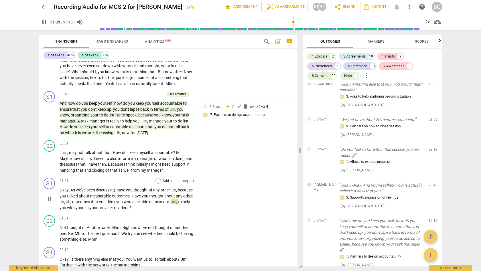
click at [158, 178] on div "+" at bounding box center [158, 181] width 6 height 6
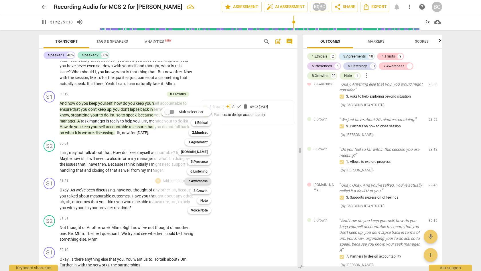
click at [200, 180] on b "7.Awareness" at bounding box center [197, 181] width 19 height 7
type input "1904"
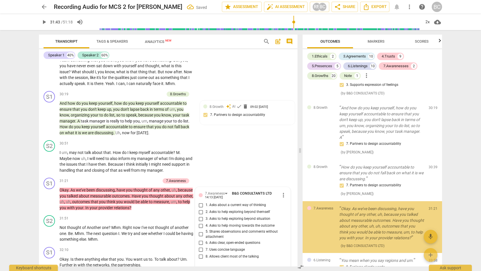
scroll to position [1984, 0]
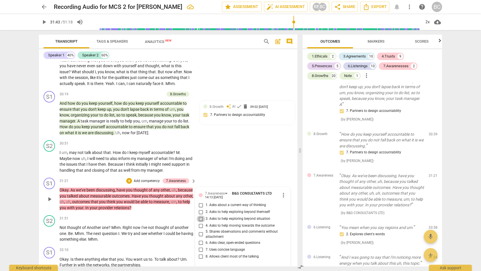
click at [199, 216] on input "3. Asks to help exploring beyond situation" at bounding box center [200, 219] width 9 height 7
checkbox input "true"
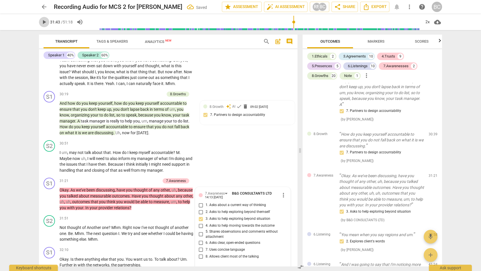
click at [44, 22] on span "play_arrow" at bounding box center [44, 22] width 7 height 7
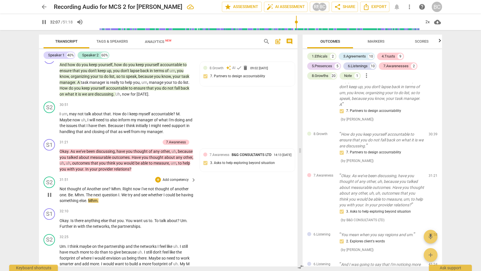
scroll to position [4152, 0]
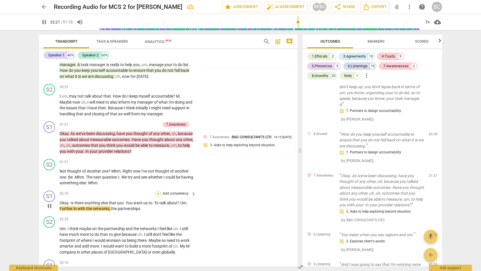
click at [158, 191] on div "+" at bounding box center [158, 194] width 6 height 6
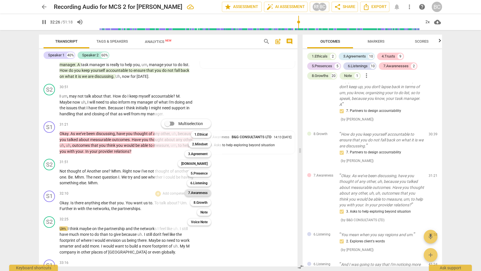
click at [194, 192] on b "7.Awareness" at bounding box center [197, 193] width 19 height 7
type input "1948"
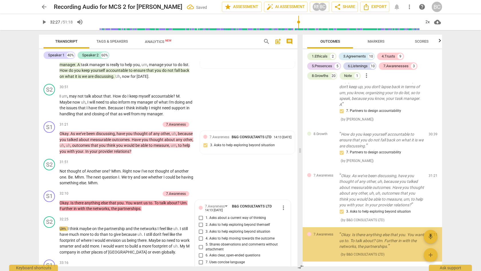
scroll to position [2034, 0]
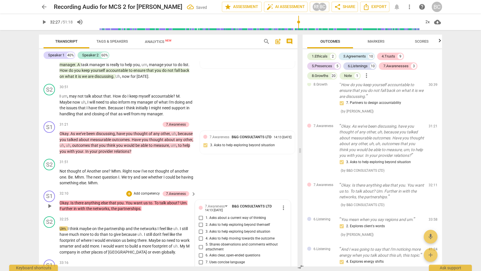
click at [199, 228] on input "3. Asks to help exploring beyond situation" at bounding box center [200, 231] width 9 height 7
checkbox input "true"
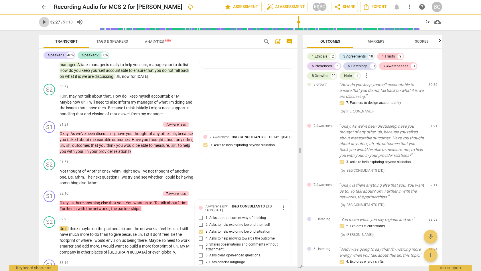
click at [43, 22] on span "play_arrow" at bounding box center [44, 22] width 7 height 7
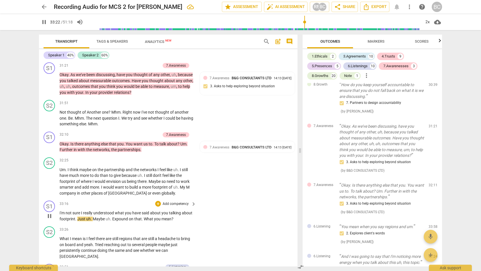
scroll to position [4222, 0]
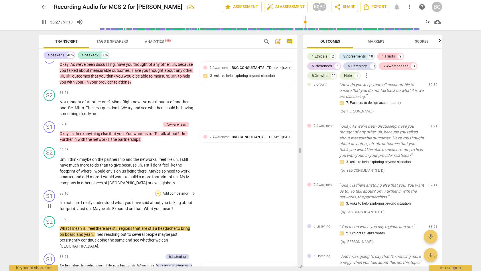
click at [158, 191] on div "+" at bounding box center [158, 194] width 6 height 6
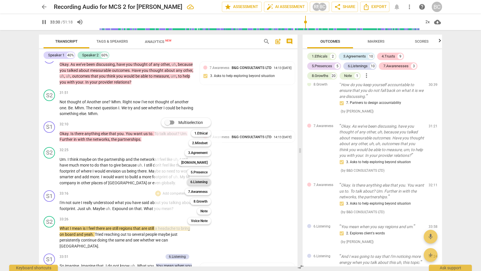
click at [199, 183] on b "6.Listening" at bounding box center [198, 182] width 17 height 7
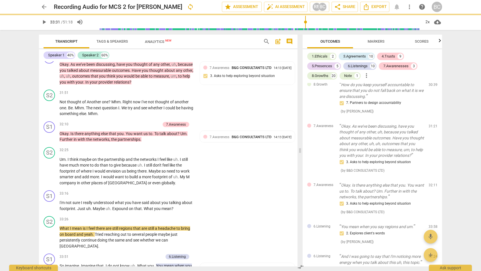
type input "2012"
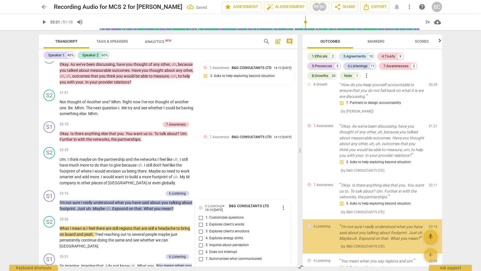
scroll to position [2075, 0]
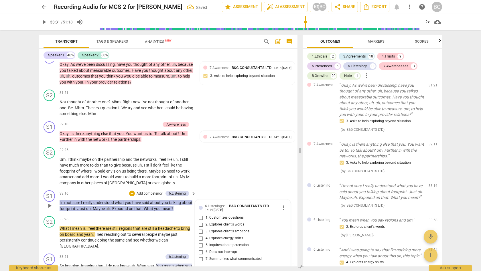
click at [200, 221] on input "2. Explores client's words" at bounding box center [200, 224] width 9 height 7
checkbox input "true"
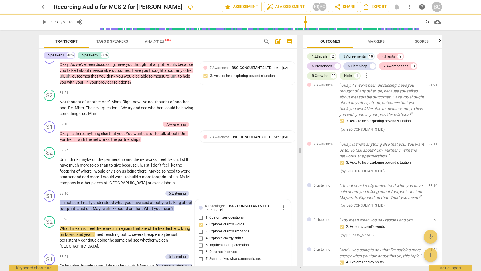
click at [44, 22] on span "play_arrow" at bounding box center [44, 22] width 7 height 7
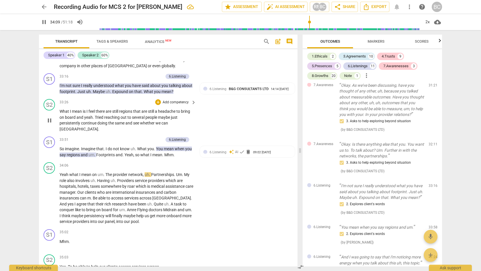
scroll to position [4356, 0]
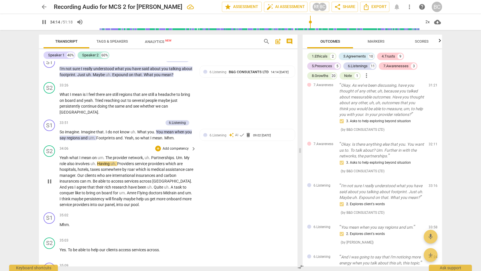
click at [171, 185] on span "A" at bounding box center [172, 187] width 3 height 5
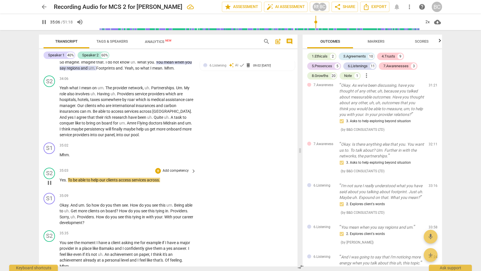
scroll to position [4435, 0]
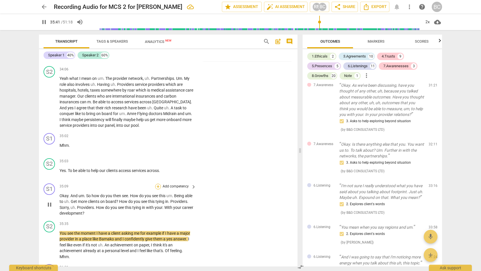
click at [158, 184] on div "+" at bounding box center [158, 187] width 6 height 6
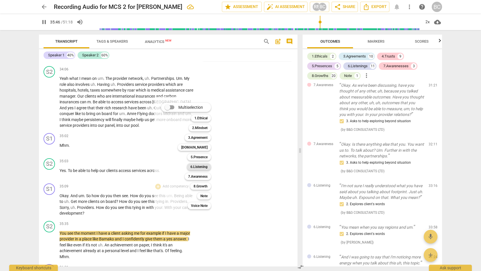
click at [199, 167] on b "6.Listening" at bounding box center [198, 166] width 17 height 7
type input "2147"
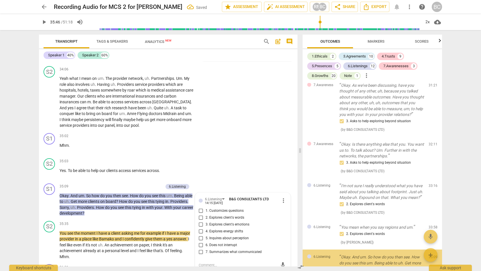
scroll to position [2154, 0]
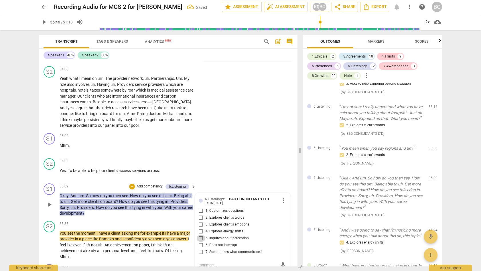
click at [200, 235] on input "5. Inquires about perception" at bounding box center [200, 238] width 9 height 7
checkbox input "true"
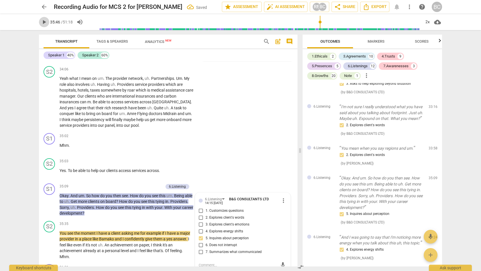
click at [44, 21] on span "play_arrow" at bounding box center [44, 22] width 7 height 7
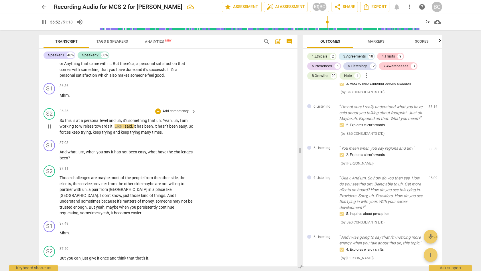
scroll to position [4738, 0]
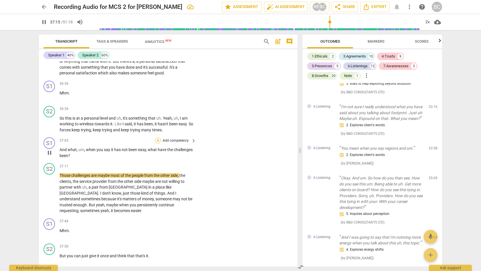
click at [158, 138] on div "+" at bounding box center [158, 141] width 6 height 6
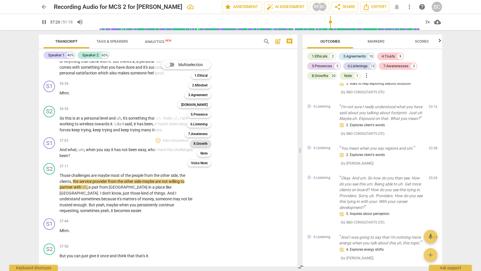
click at [196, 143] on b "8.Growth" at bounding box center [201, 143] width 14 height 7
type input "2241"
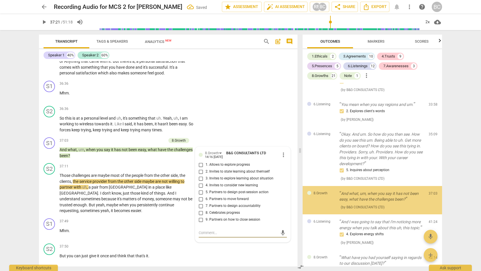
scroll to position [2200, 0]
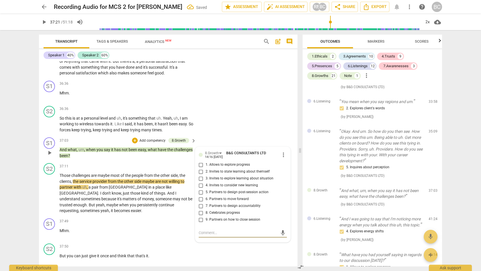
click at [200, 196] on input "6. Partners to move forward" at bounding box center [200, 199] width 9 height 7
checkbox input "true"
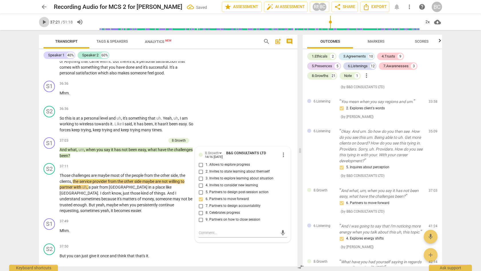
click at [44, 21] on span "play_arrow" at bounding box center [44, 22] width 7 height 7
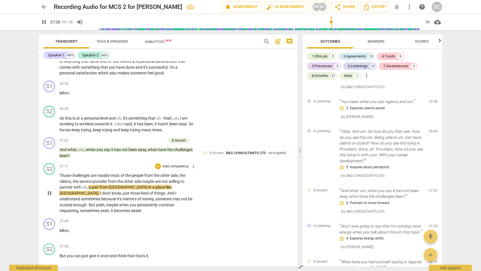
click at [96, 203] on span "But" at bounding box center [92, 205] width 7 height 5
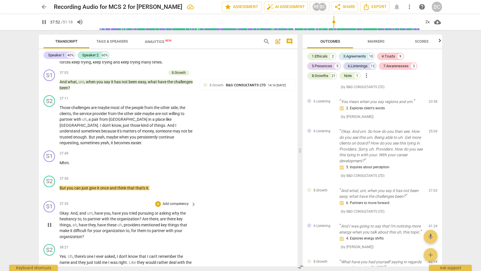
scroll to position [4819, 0]
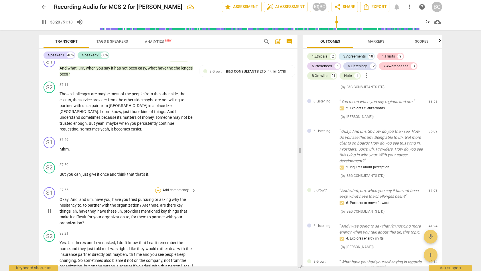
click at [158, 188] on div "+" at bounding box center [158, 191] width 6 height 6
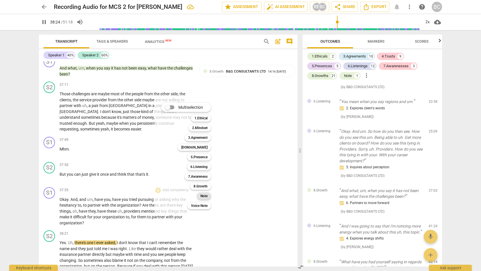
click at [204, 195] on b "Note" at bounding box center [203, 196] width 7 height 7
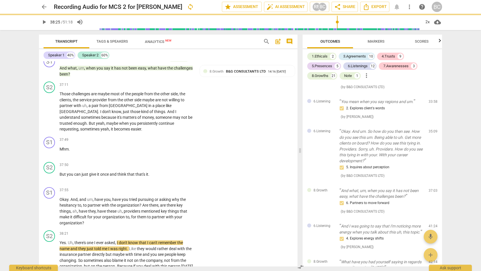
type input "2305"
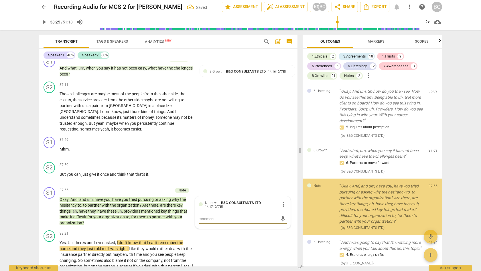
scroll to position [2249, 0]
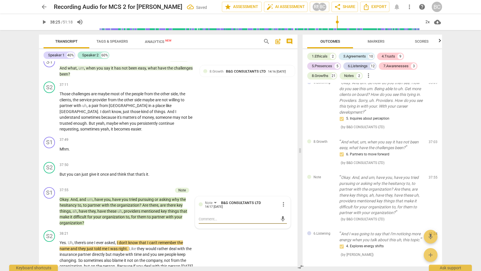
type textarea "L"
type textarea "Le"
type textarea "Lea"
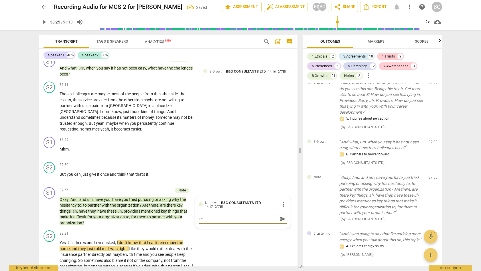
type textarea "Lea"
type textarea "Lead"
type textarea "Leadi"
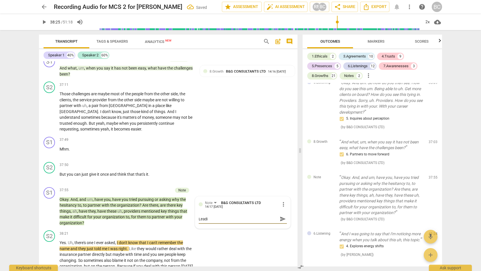
type textarea "Leadin"
type textarea "Leading"
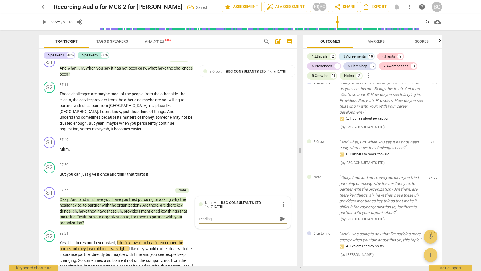
type textarea "Leading"
type textarea "Leading q"
type textarea "Leading qu"
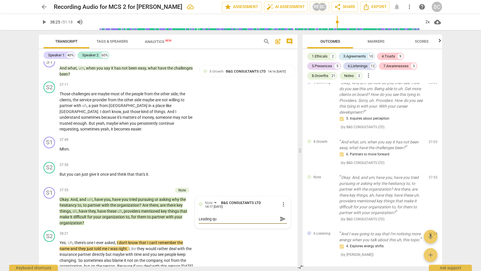
type textarea "Leading que"
type textarea "Leading ques"
type textarea "Leading quest"
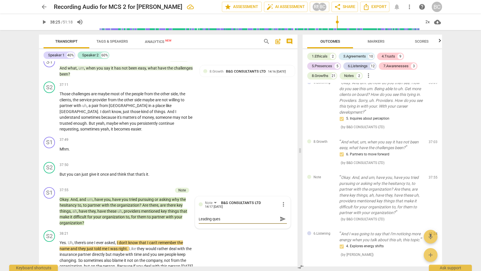
type textarea "Leading quest"
type textarea "Leading questi"
type textarea "Leading questio"
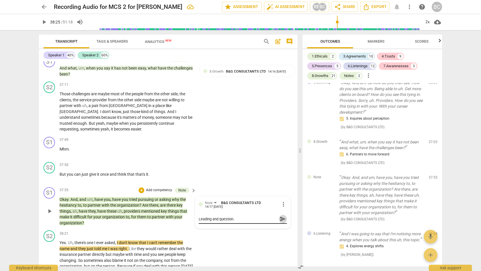
click at [280, 216] on span "send" at bounding box center [283, 219] width 6 height 6
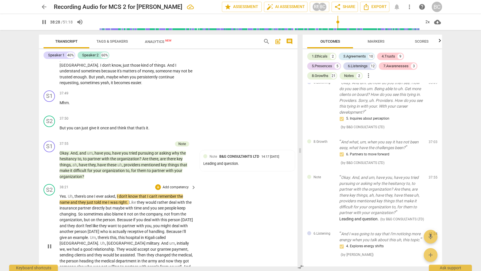
scroll to position [4900, 0]
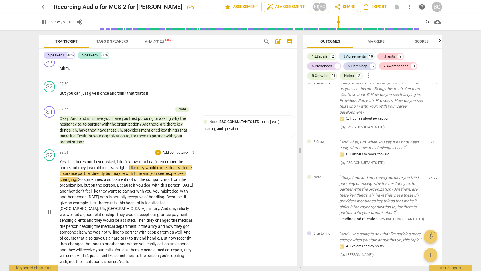
click at [114, 204] on p "Yes . Uh , there's one I ever asked , I don't know that I can't remember the na…" at bounding box center [127, 212] width 134 height 106
click at [161, 236] on span "But" at bounding box center [164, 238] width 7 height 5
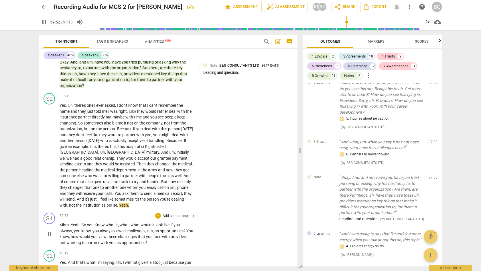
scroll to position [4968, 0]
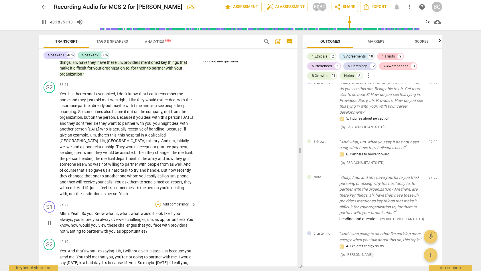
click at [157, 202] on div "+" at bounding box center [158, 205] width 6 height 6
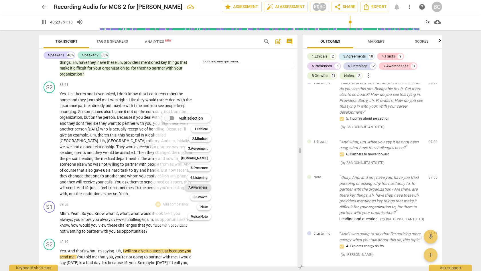
click at [201, 188] on b "7.Awareness" at bounding box center [197, 187] width 19 height 7
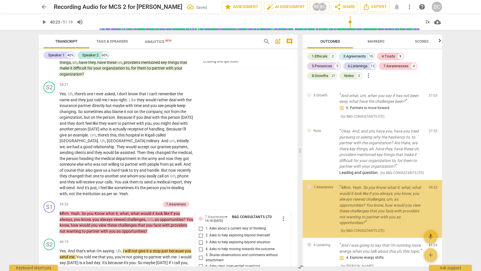
scroll to position [2311, 0]
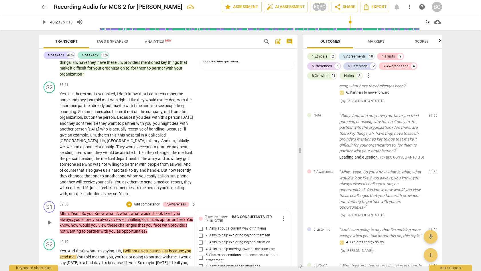
click at [200, 239] on input "3. Asks to help exploring beyond situation" at bounding box center [200, 242] width 9 height 7
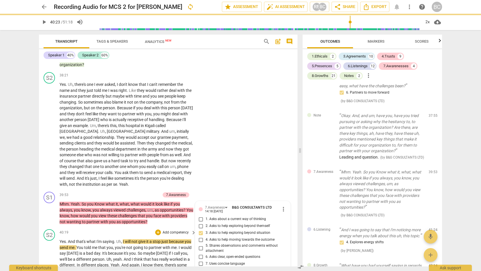
scroll to position [5122, 0]
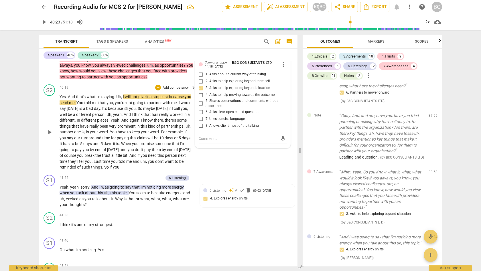
click at [132, 141] on span "When" at bounding box center [126, 143] width 11 height 5
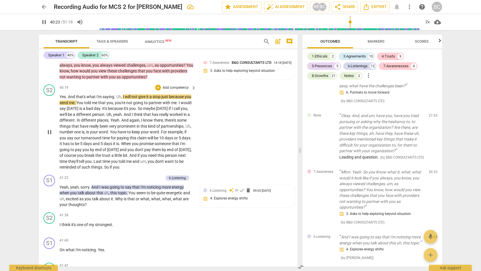
click at [132, 141] on span "When" at bounding box center [126, 143] width 11 height 5
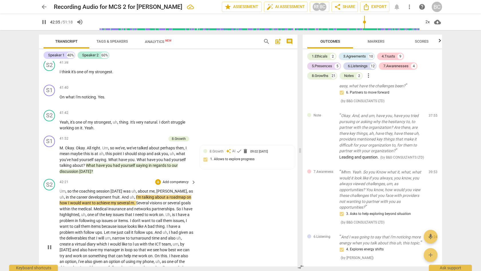
scroll to position [5329, 0]
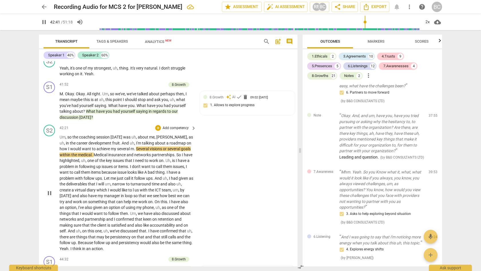
click at [76, 229] on span "And" at bounding box center [72, 231] width 8 height 5
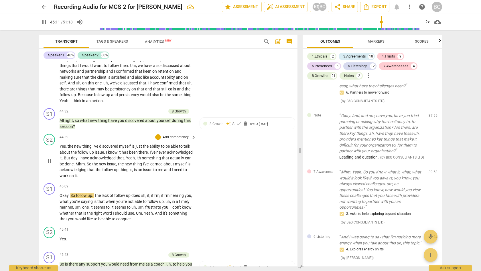
scroll to position [5492, 0]
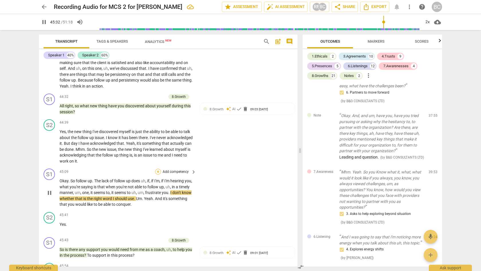
click at [157, 169] on div "+" at bounding box center [158, 172] width 6 height 6
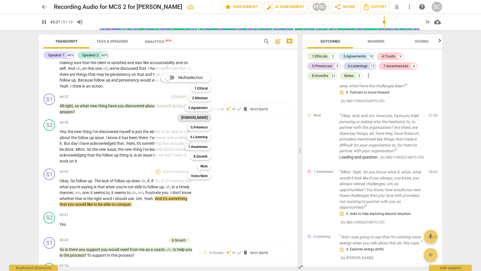
click at [201, 117] on b "[DOMAIN_NAME]" at bounding box center [194, 117] width 26 height 7
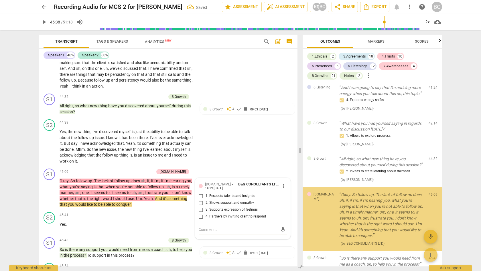
scroll to position [2489, 0]
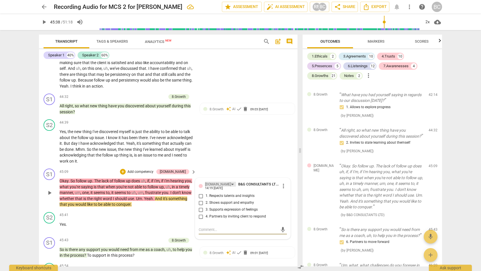
click at [206, 182] on div "[DOMAIN_NAME]" at bounding box center [218, 184] width 26 height 5
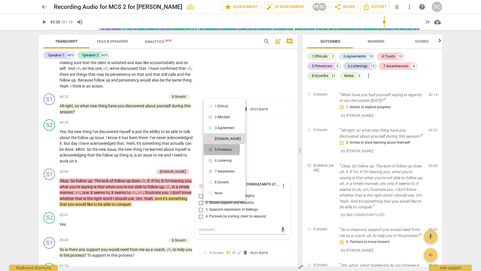
click at [212, 149] on div at bounding box center [210, 150] width 4 height 4
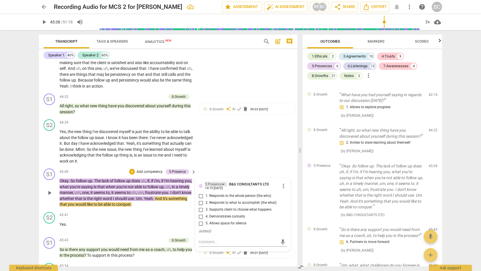
click at [223, 182] on div "5.Presence" at bounding box center [216, 184] width 22 height 5
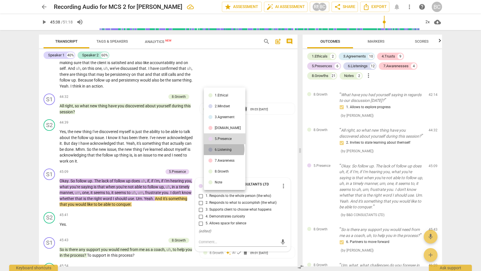
click at [224, 149] on div "6.Listening" at bounding box center [223, 149] width 17 height 3
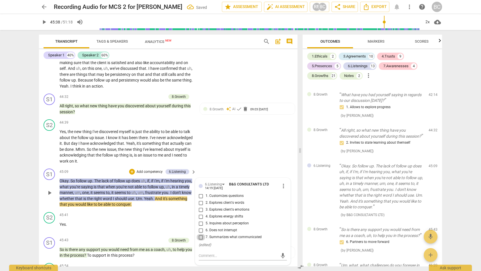
click at [200, 234] on input "7. Summarizes what communicated" at bounding box center [200, 237] width 9 height 7
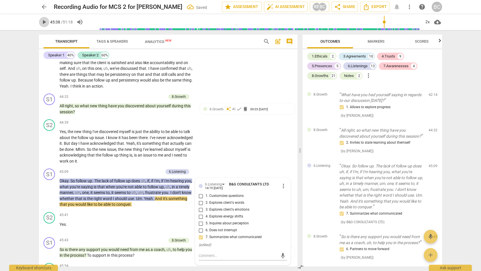
click at [44, 23] on span "play_arrow" at bounding box center [44, 22] width 7 height 7
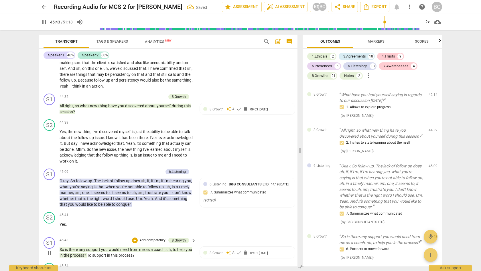
scroll to position [5525, 0]
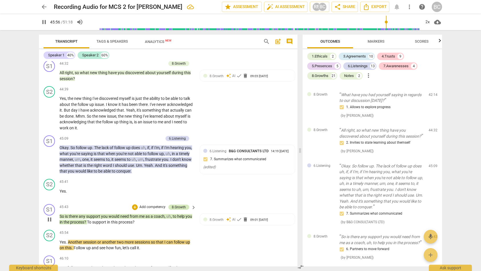
click at [180, 205] on div "8.Growth" at bounding box center [179, 207] width 14 height 5
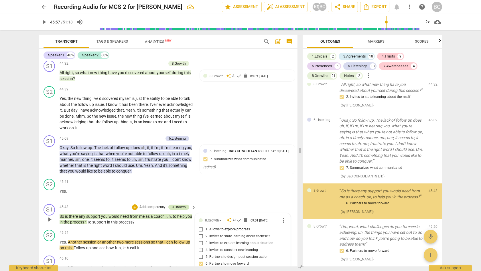
scroll to position [2545, 0]
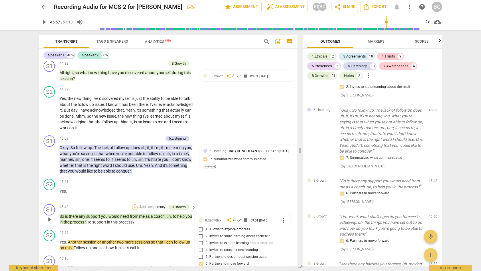
click at [135, 204] on div "+" at bounding box center [135, 207] width 6 height 6
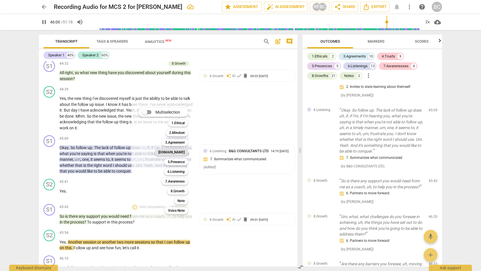
click at [176, 152] on b "[DOMAIN_NAME]" at bounding box center [171, 152] width 26 height 7
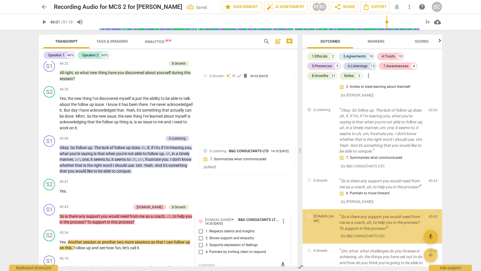
scroll to position [2580, 0]
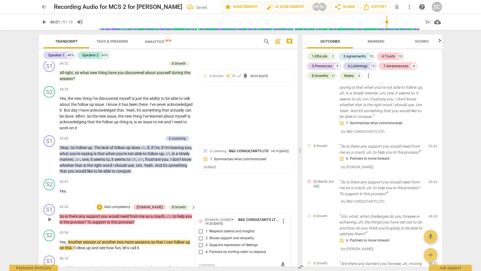
click at [199, 235] on input "2. Shows support and empathy" at bounding box center [200, 238] width 9 height 7
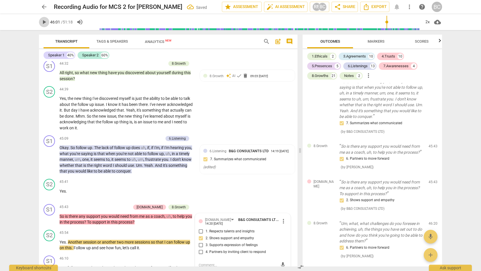
click at [44, 22] on span "play_arrow" at bounding box center [44, 22] width 7 height 7
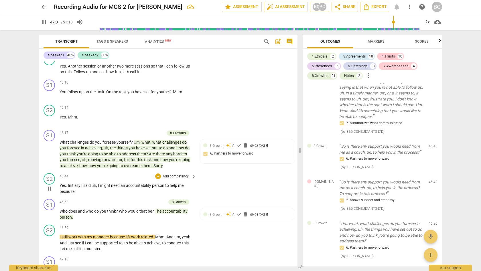
scroll to position [5713, 0]
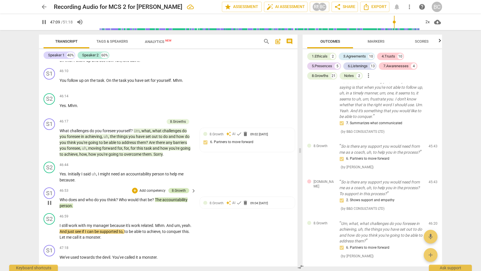
click at [183, 188] on div "8.Growth" at bounding box center [179, 190] width 14 height 5
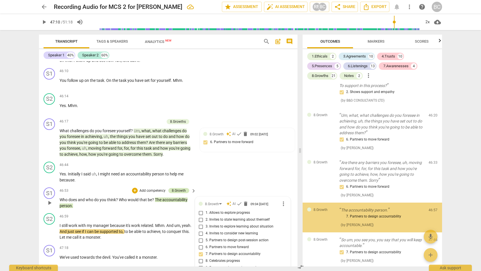
scroll to position [2712, 0]
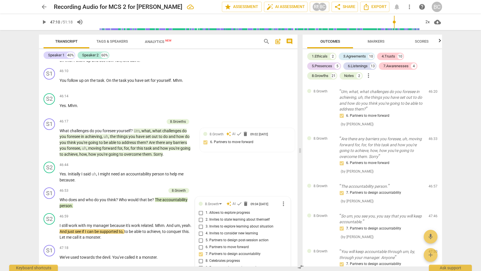
click at [44, 21] on span "play_arrow" at bounding box center [44, 22] width 7 height 7
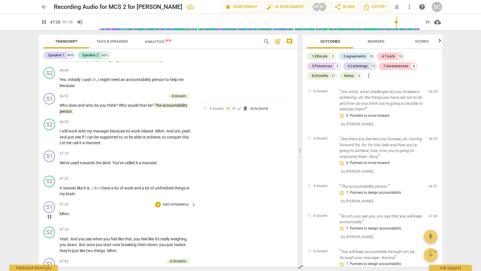
scroll to position [5808, 0]
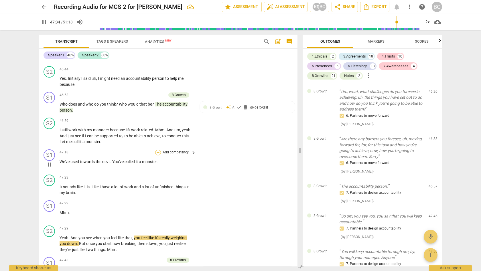
click at [156, 150] on div "+" at bounding box center [158, 153] width 6 height 6
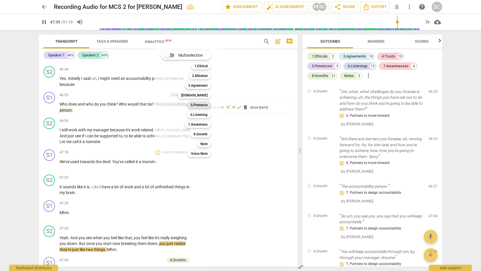
click at [200, 105] on b "5.Presence" at bounding box center [199, 105] width 17 height 7
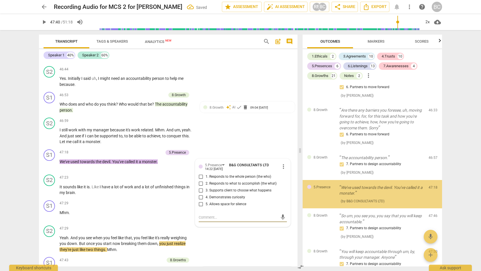
scroll to position [2740, 0]
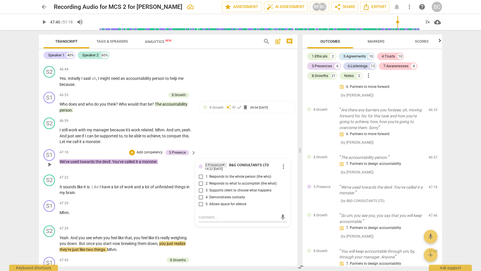
click at [216, 163] on div "5.Presence" at bounding box center [213, 165] width 17 height 5
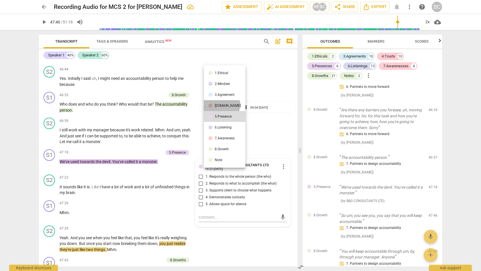
click at [219, 105] on div "[DOMAIN_NAME]" at bounding box center [228, 105] width 26 height 3
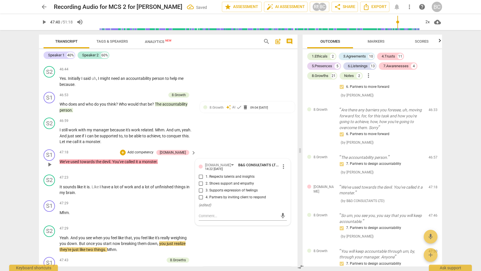
click at [200, 187] on input "3. Supports expression of feelings" at bounding box center [200, 190] width 9 height 7
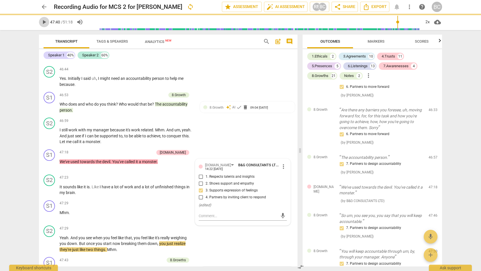
click at [44, 21] on span "play_arrow" at bounding box center [44, 22] width 7 height 7
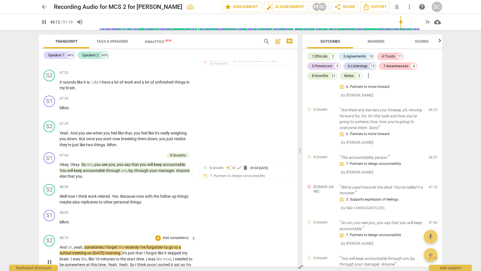
scroll to position [5948, 0]
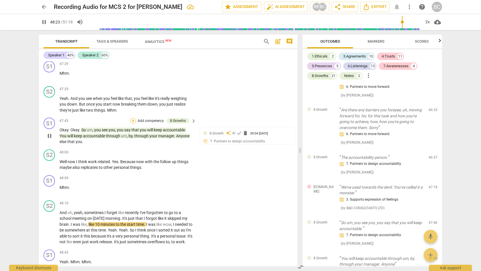
click at [133, 118] on div "+" at bounding box center [133, 121] width 6 height 6
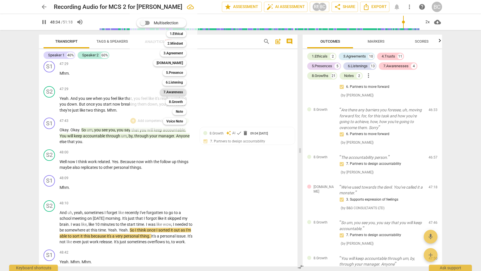
click at [177, 93] on b "7.Awareness" at bounding box center [172, 92] width 19 height 7
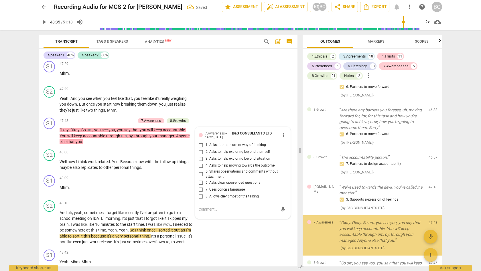
scroll to position [2781, 0]
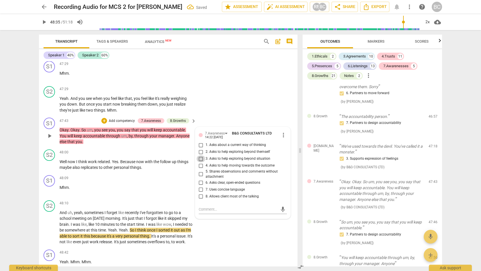
click at [200, 155] on input "3. Asks to help exploring beyond situation" at bounding box center [200, 158] width 9 height 7
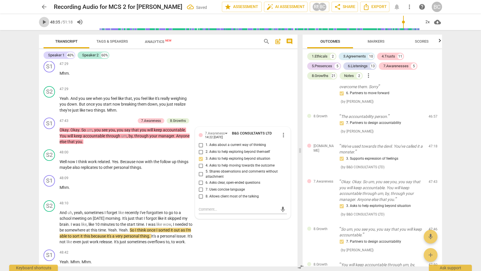
click at [45, 21] on span "play_arrow" at bounding box center [44, 22] width 7 height 7
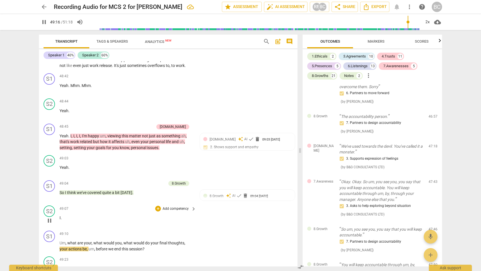
scroll to position [6138, 0]
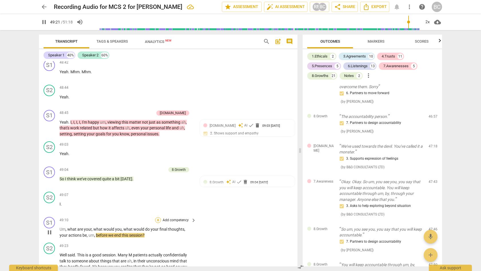
click at [158, 217] on div "+" at bounding box center [158, 220] width 6 height 6
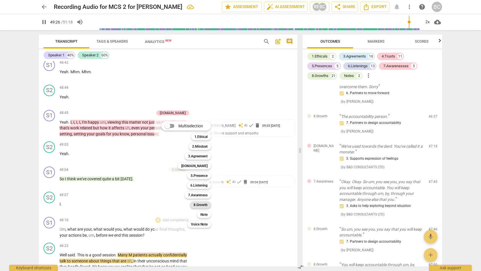
click at [199, 205] on b "8.Growth" at bounding box center [201, 205] width 14 height 7
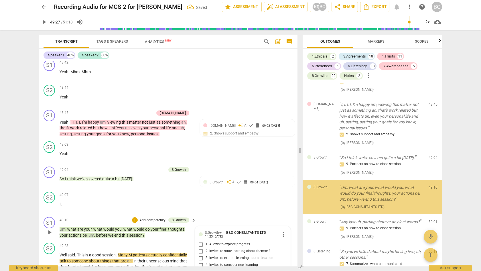
scroll to position [6140, 0]
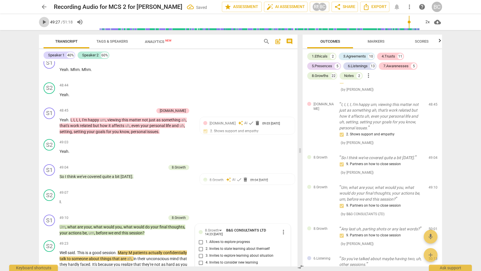
click at [44, 21] on span "play_arrow" at bounding box center [44, 22] width 7 height 7
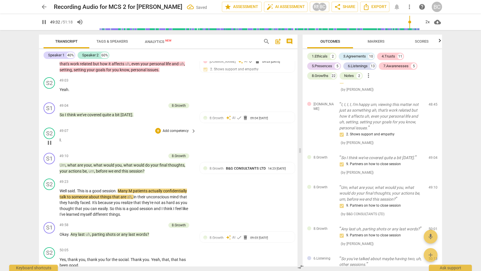
scroll to position [6222, 0]
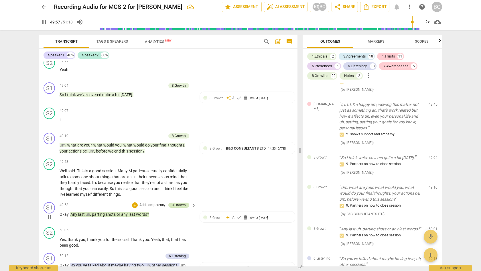
click at [178, 203] on div "8.Growth" at bounding box center [179, 205] width 14 height 5
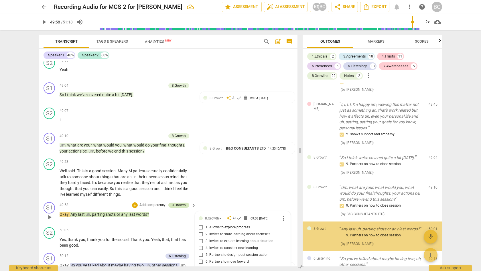
scroll to position [3003, 0]
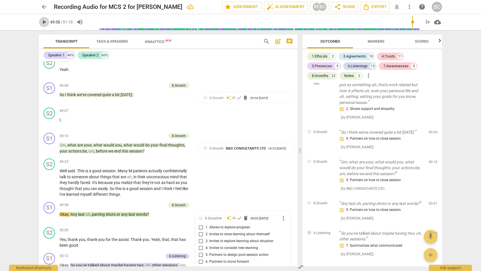
click at [43, 23] on span "play_arrow" at bounding box center [44, 22] width 7 height 7
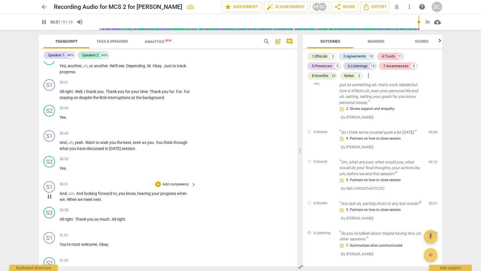
scroll to position [6465, 0]
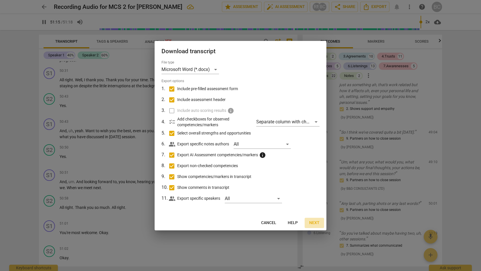
click at [313, 221] on span "Next" at bounding box center [314, 223] width 10 height 6
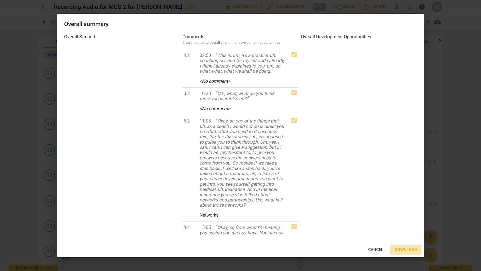
click at [401, 249] on span "Download" at bounding box center [406, 250] width 22 height 6
